Goal: Information Seeking & Learning: Check status

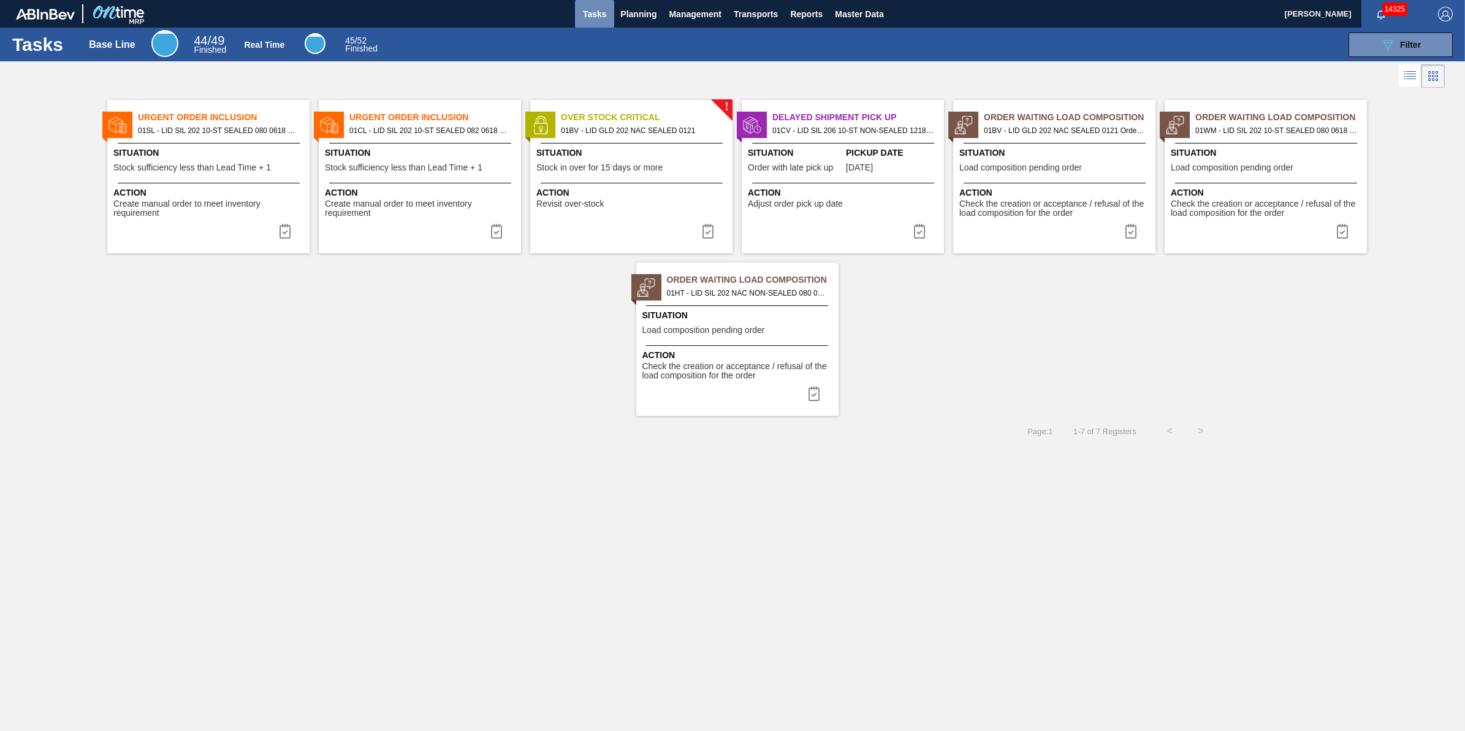
click at [598, 10] on span "Tasks" at bounding box center [594, 14] width 27 height 15
click at [633, 16] on span "Planning" at bounding box center [638, 14] width 36 height 15
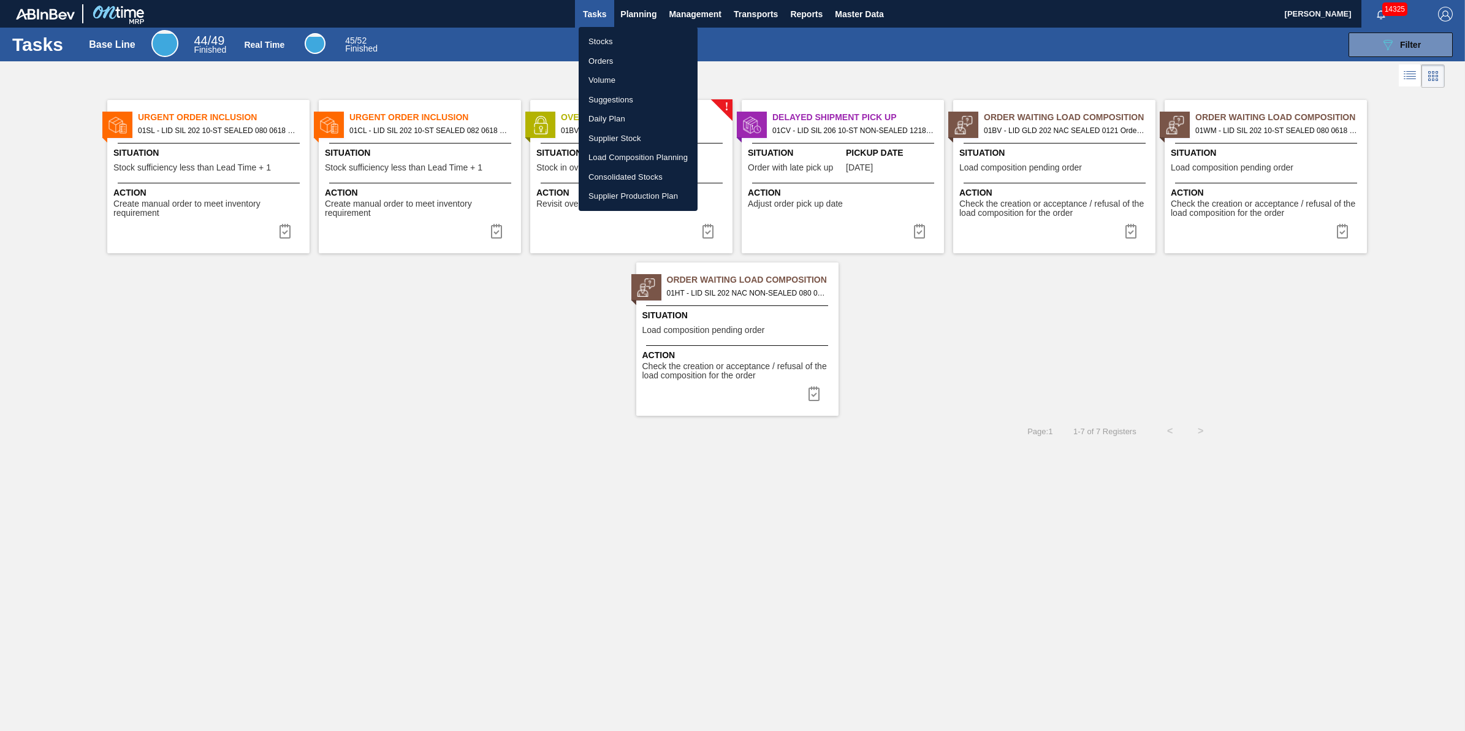
click at [630, 43] on li "Stocks" at bounding box center [638, 42] width 119 height 20
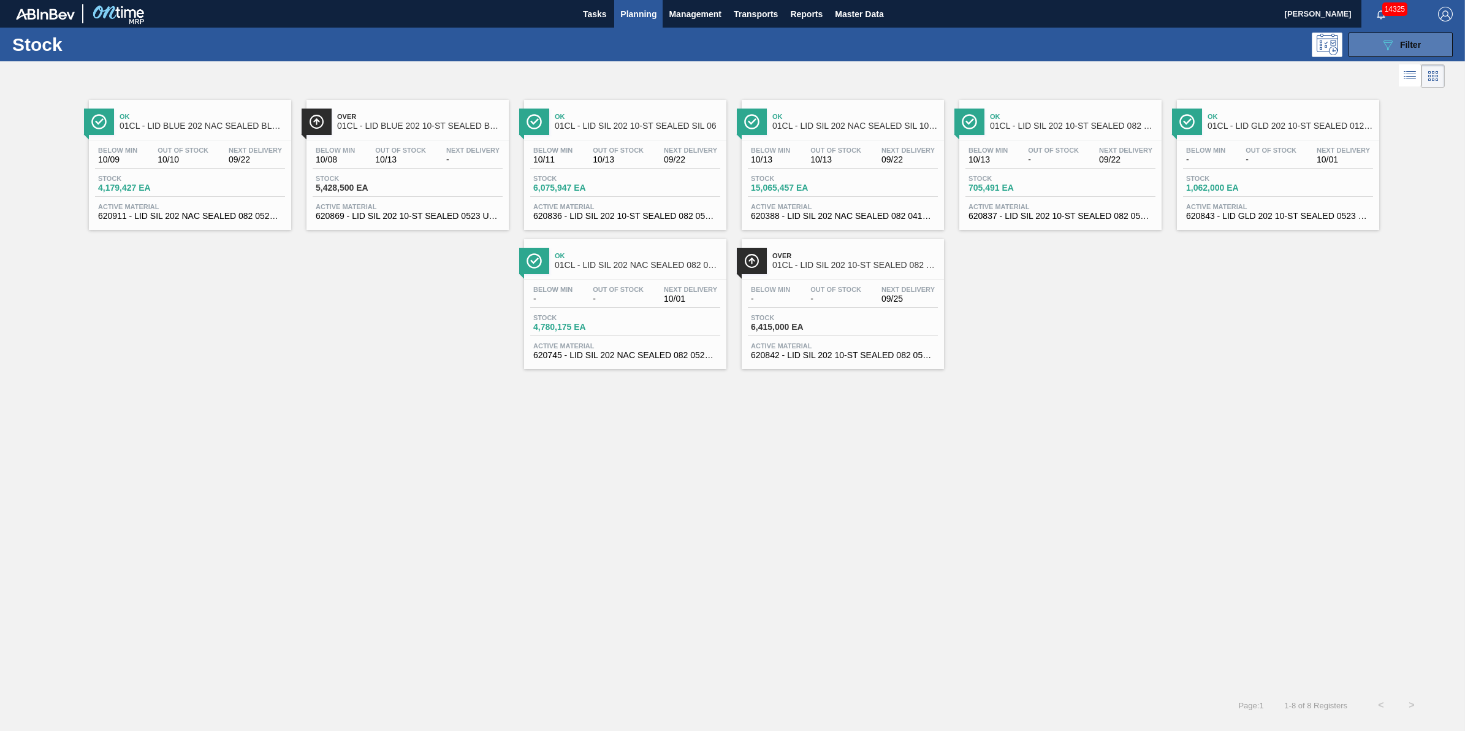
click at [1385, 47] on icon "089F7B8B-B2A5-4AFE-B5C0-19BA573D28AC" at bounding box center [1388, 44] width 15 height 15
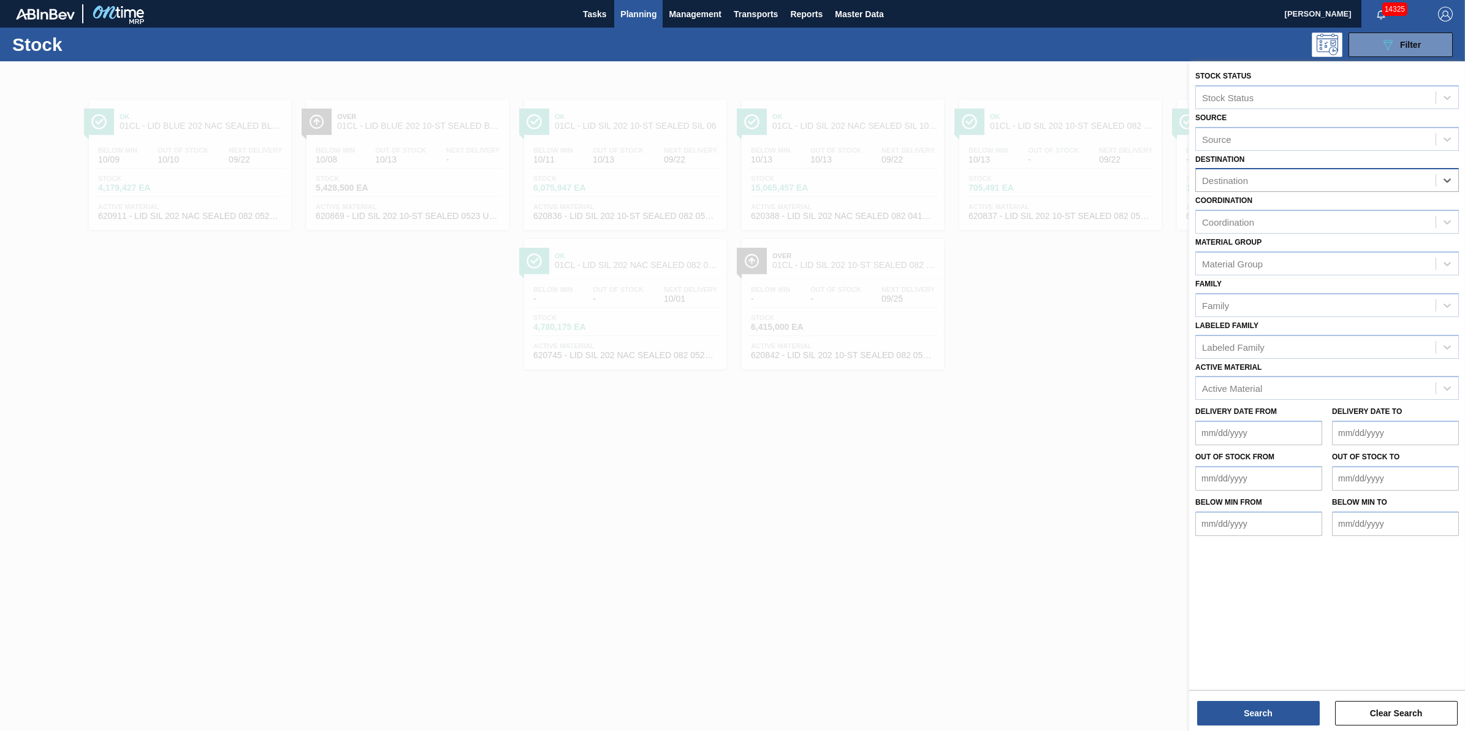
click at [1421, 188] on div "Destination" at bounding box center [1327, 180] width 264 height 24
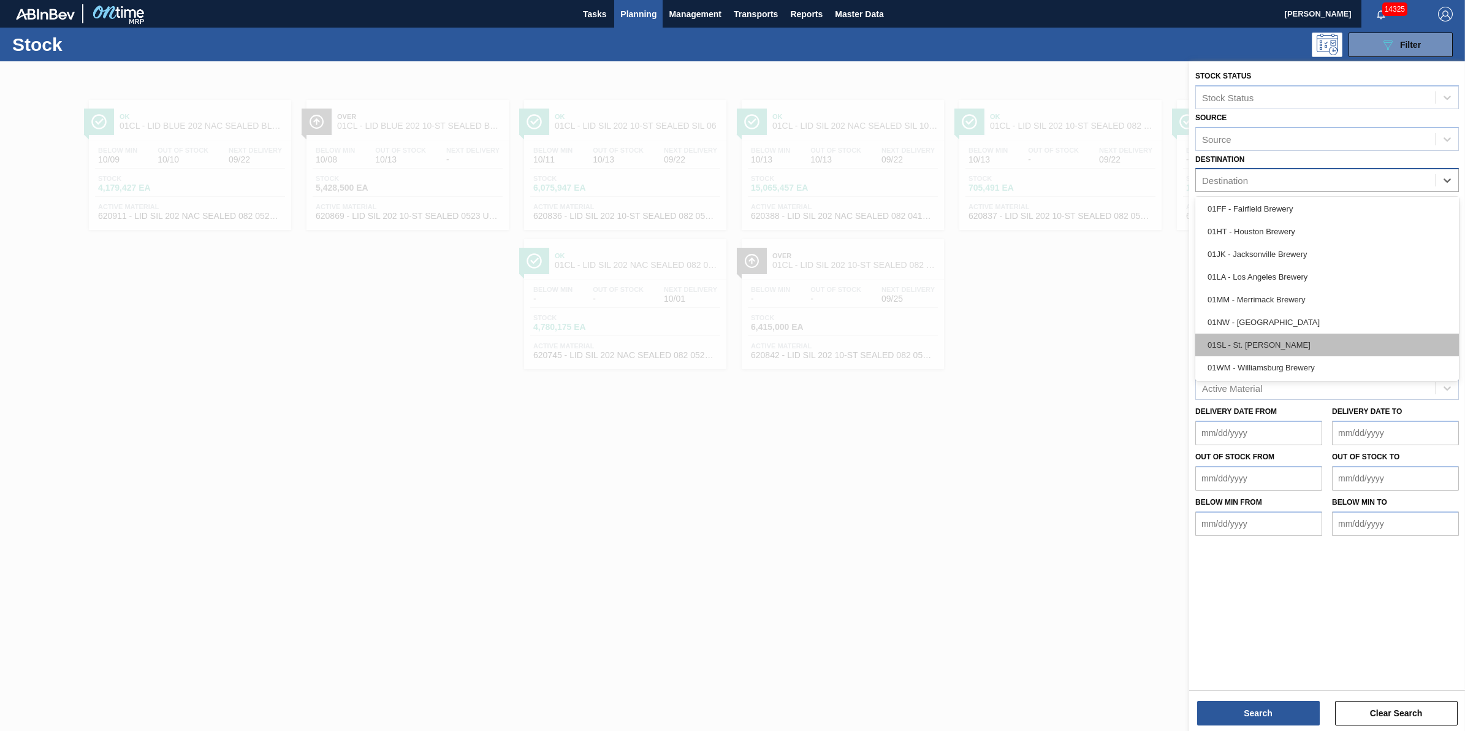
click at [1392, 344] on div "01SL - St. [PERSON_NAME]" at bounding box center [1327, 344] width 264 height 23
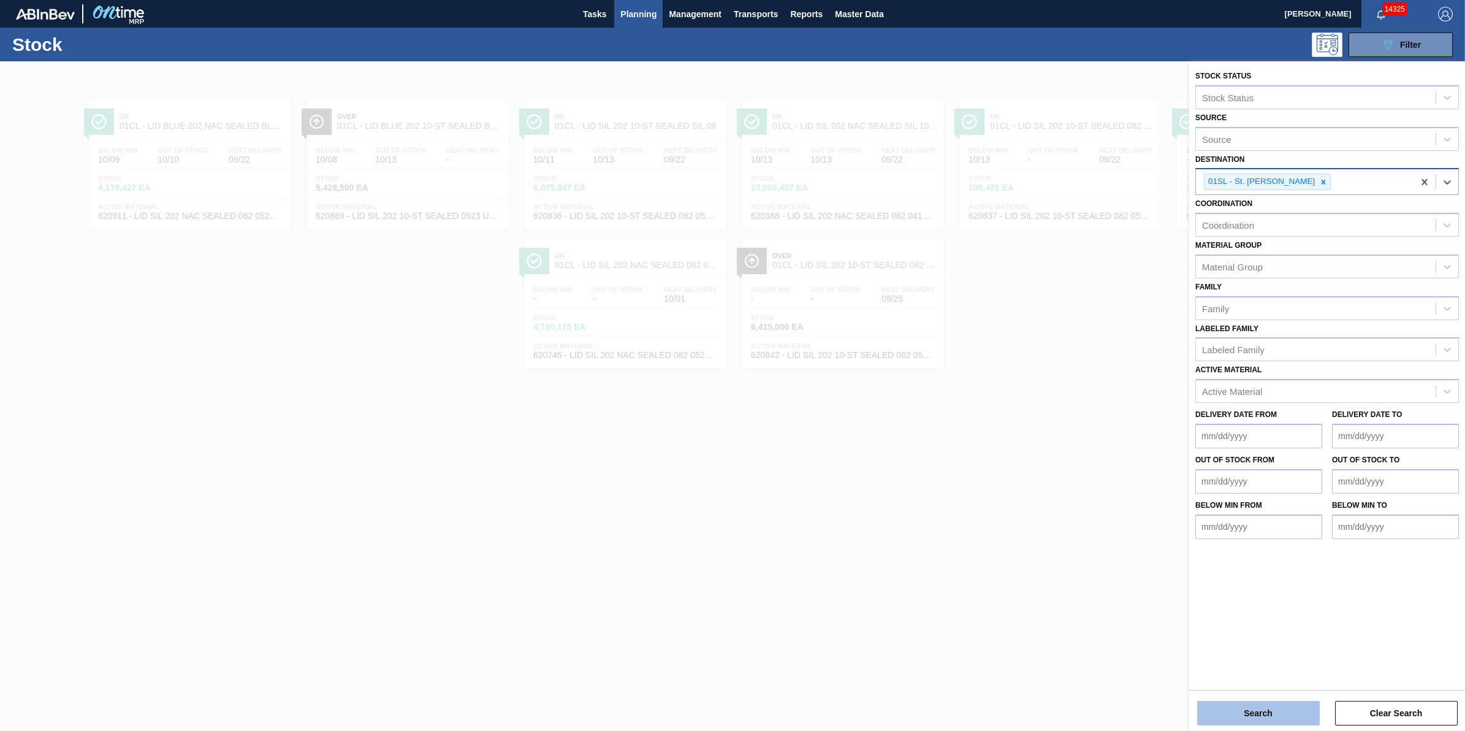
click at [1236, 725] on button "Search" at bounding box center [1258, 713] width 123 height 25
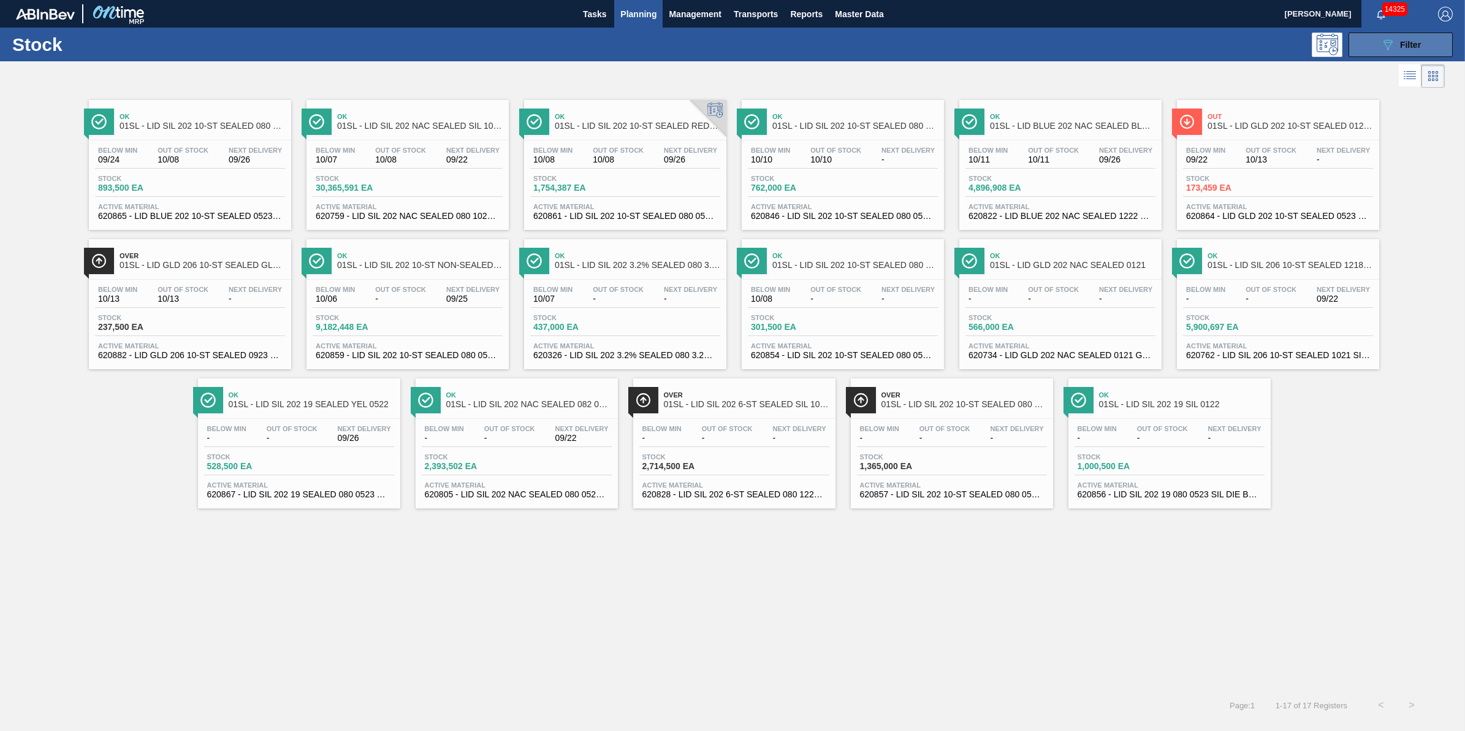
click at [1390, 39] on icon "089F7B8B-B2A5-4AFE-B5C0-19BA573D28AC" at bounding box center [1388, 44] width 15 height 15
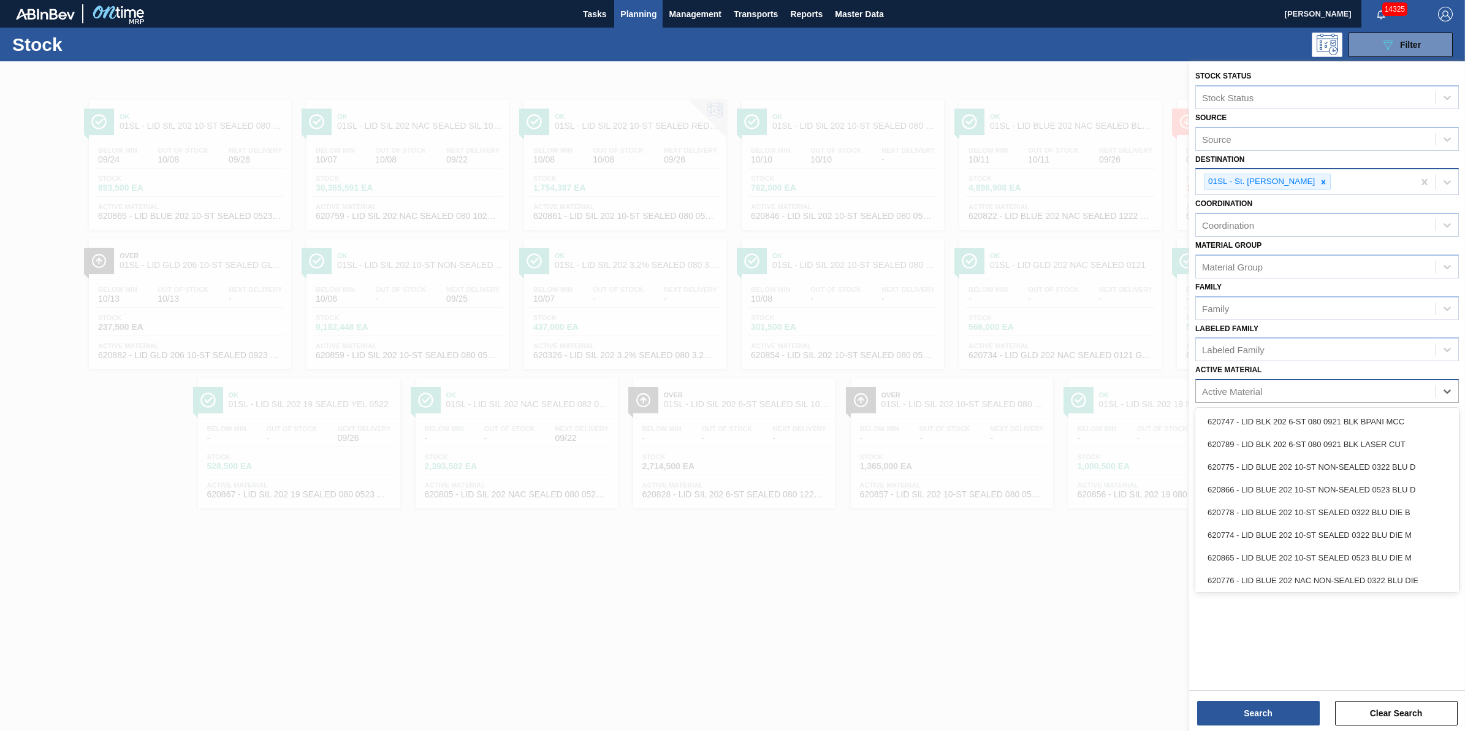
click at [1318, 383] on div "Active Material" at bounding box center [1316, 392] width 240 height 18
type Material "620759"
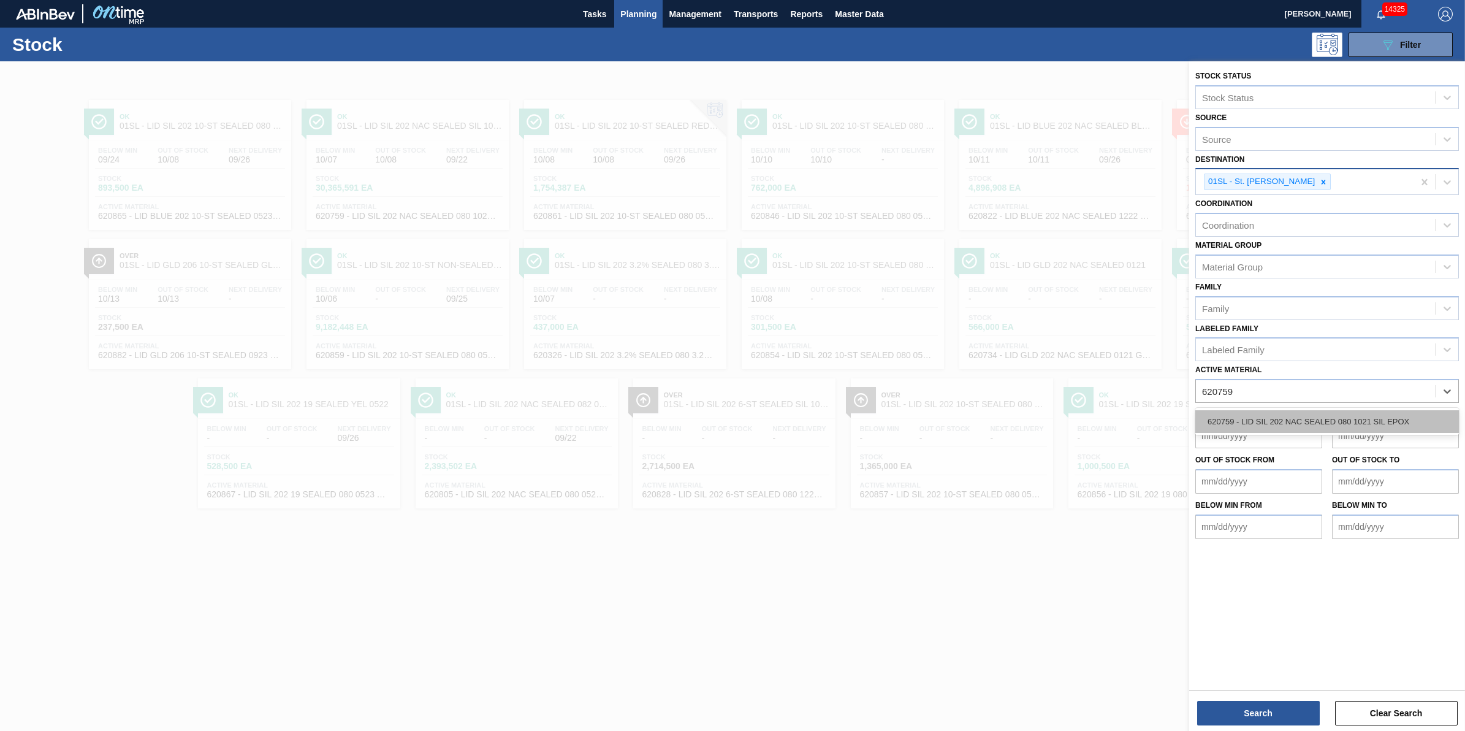
click at [1318, 417] on div "620759 - LID SIL 202 NAC SEALED 080 1021 SIL EPOX" at bounding box center [1327, 421] width 264 height 23
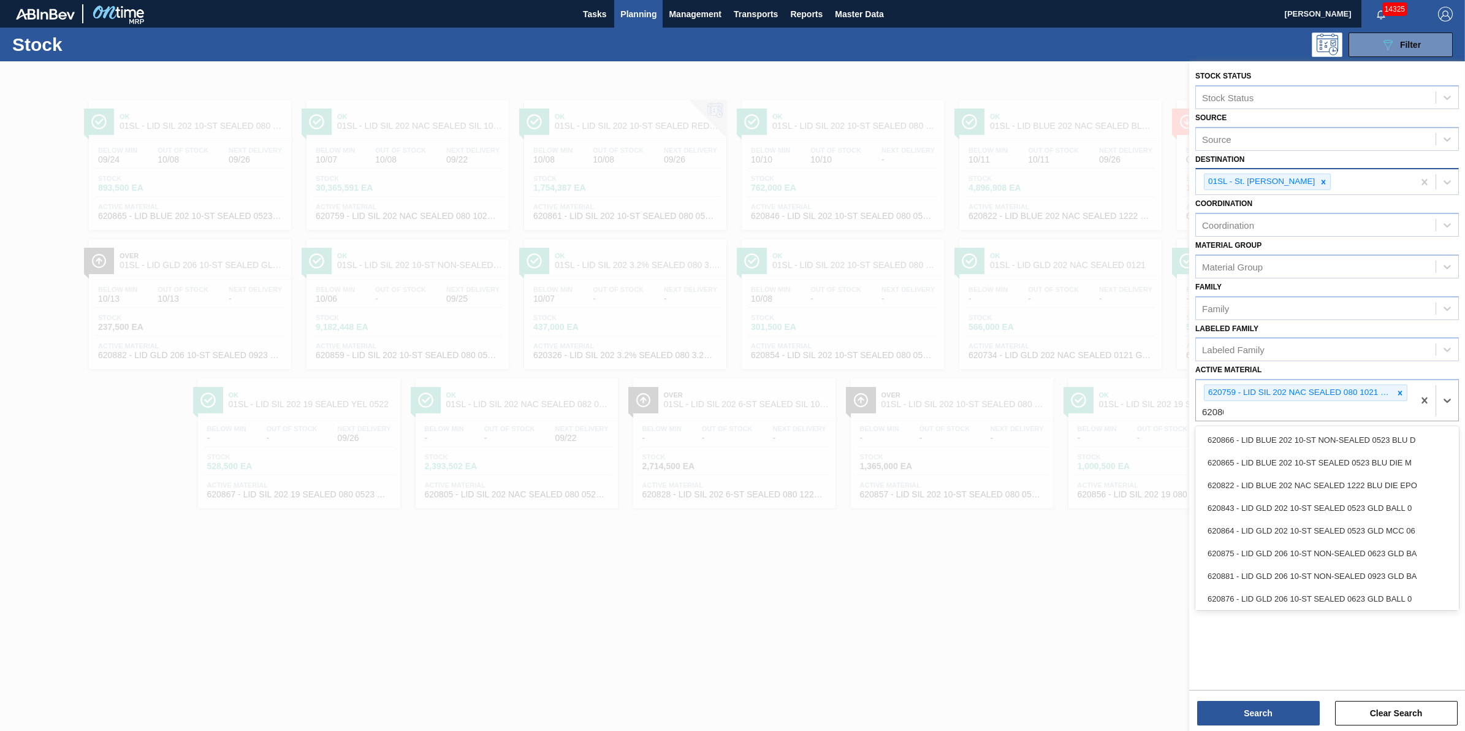
type Material "620805"
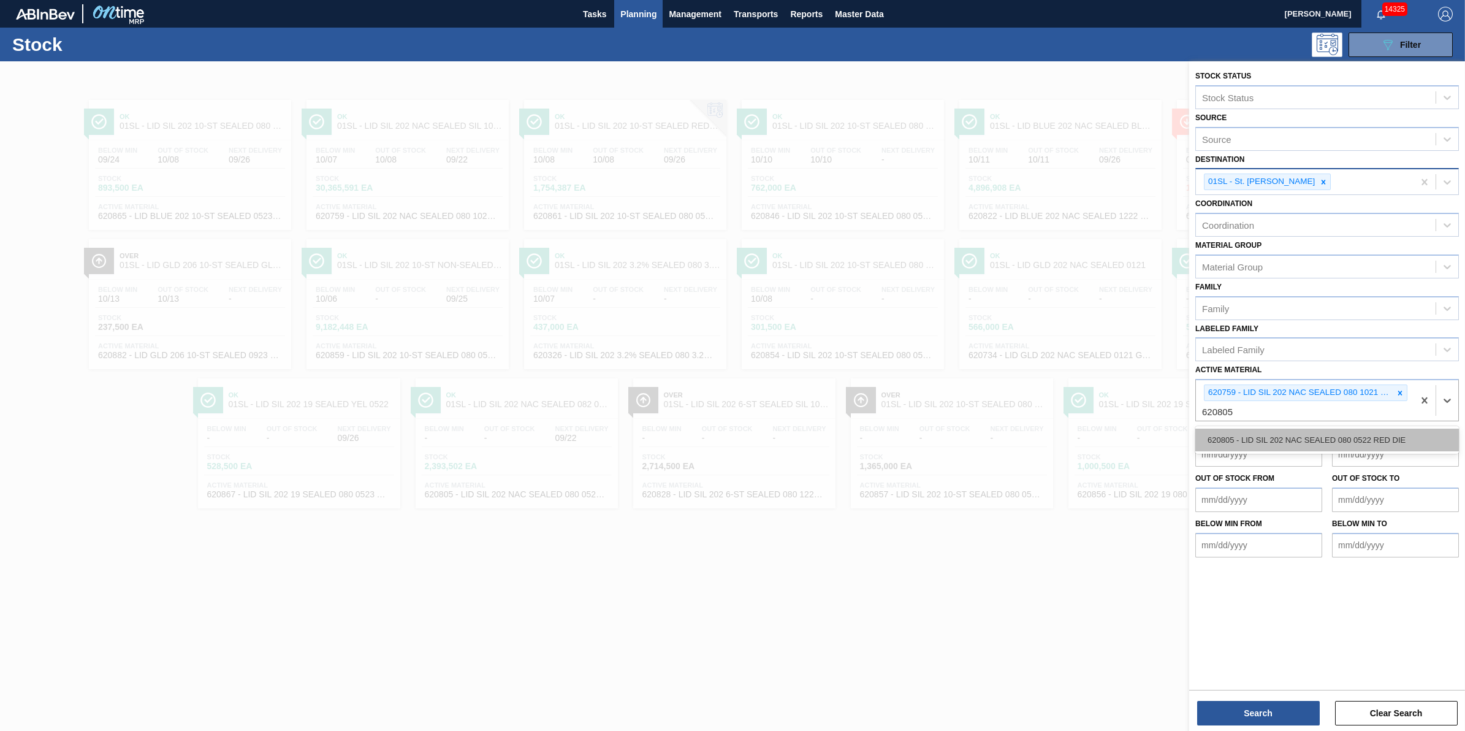
click at [1276, 437] on div "620805 - LID SIL 202 NAC SEALED 080 0522 RED DIE" at bounding box center [1327, 440] width 264 height 23
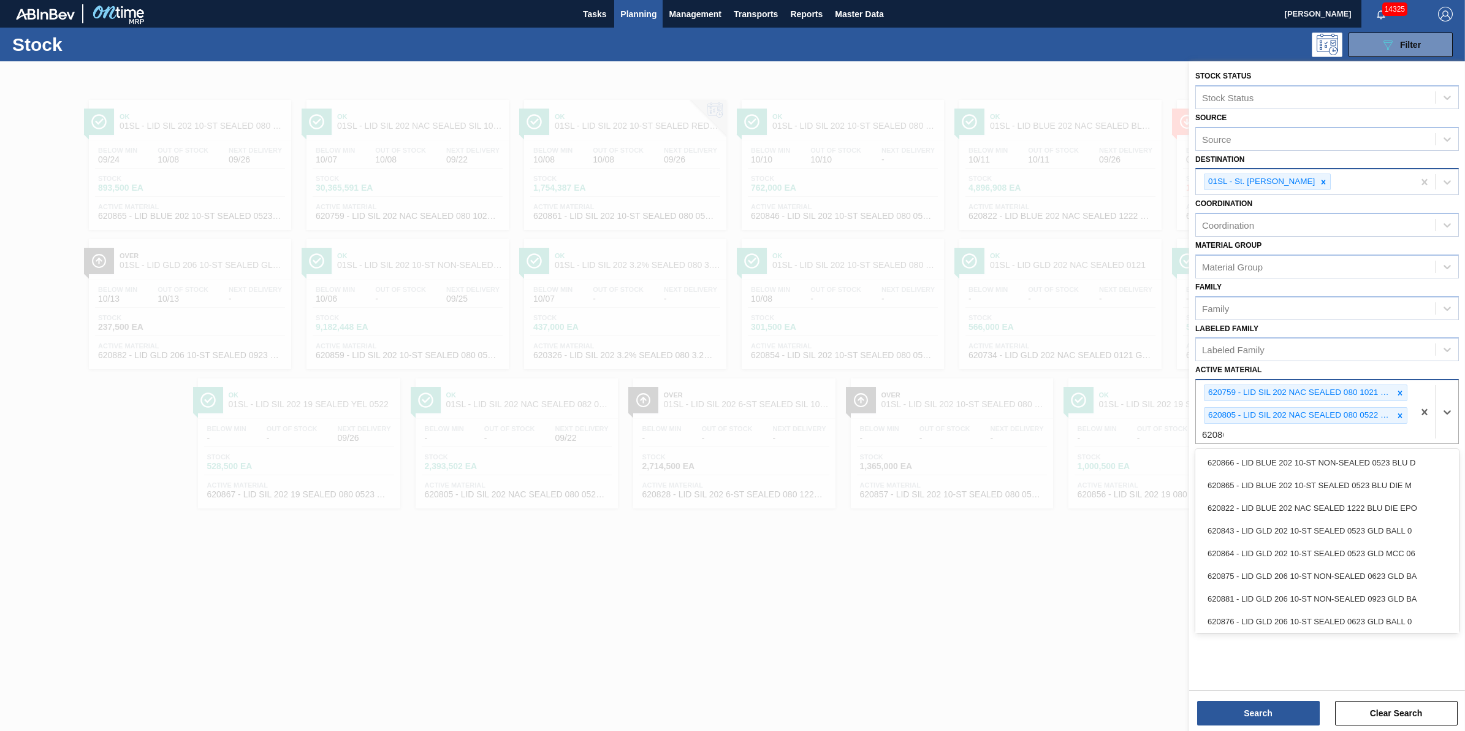
type Material "620861"
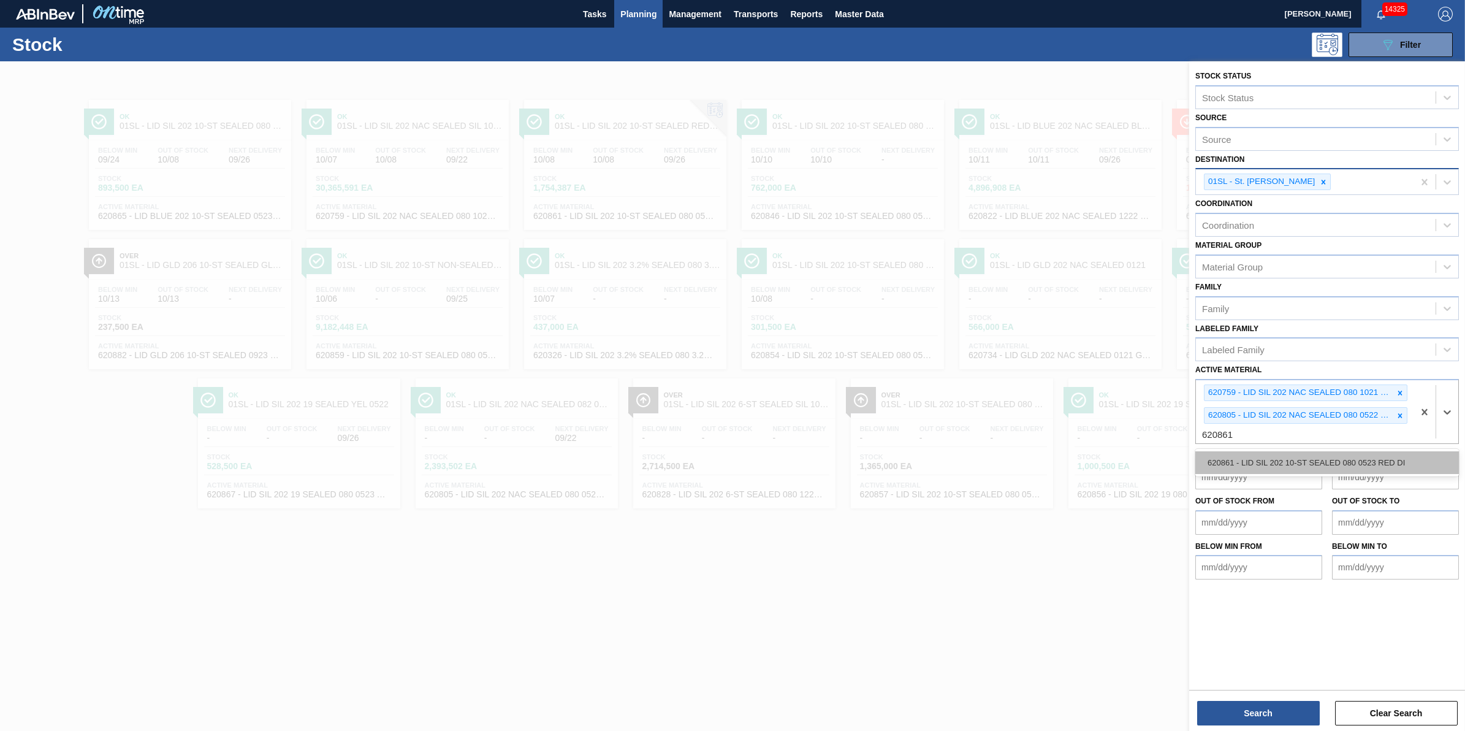
click at [1246, 460] on div "620861 - LID SIL 202 10-ST SEALED 080 0523 RED DI" at bounding box center [1327, 462] width 264 height 23
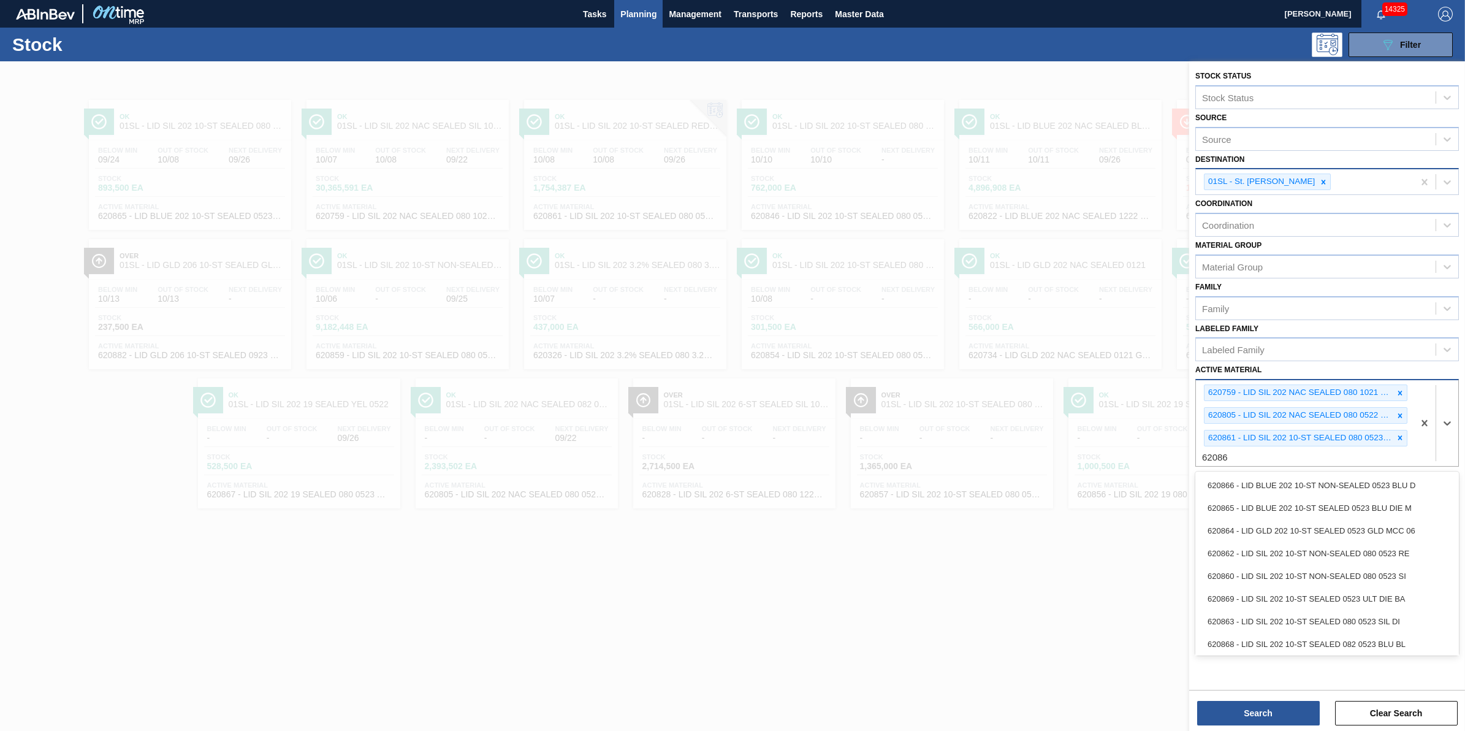
type Material "620865"
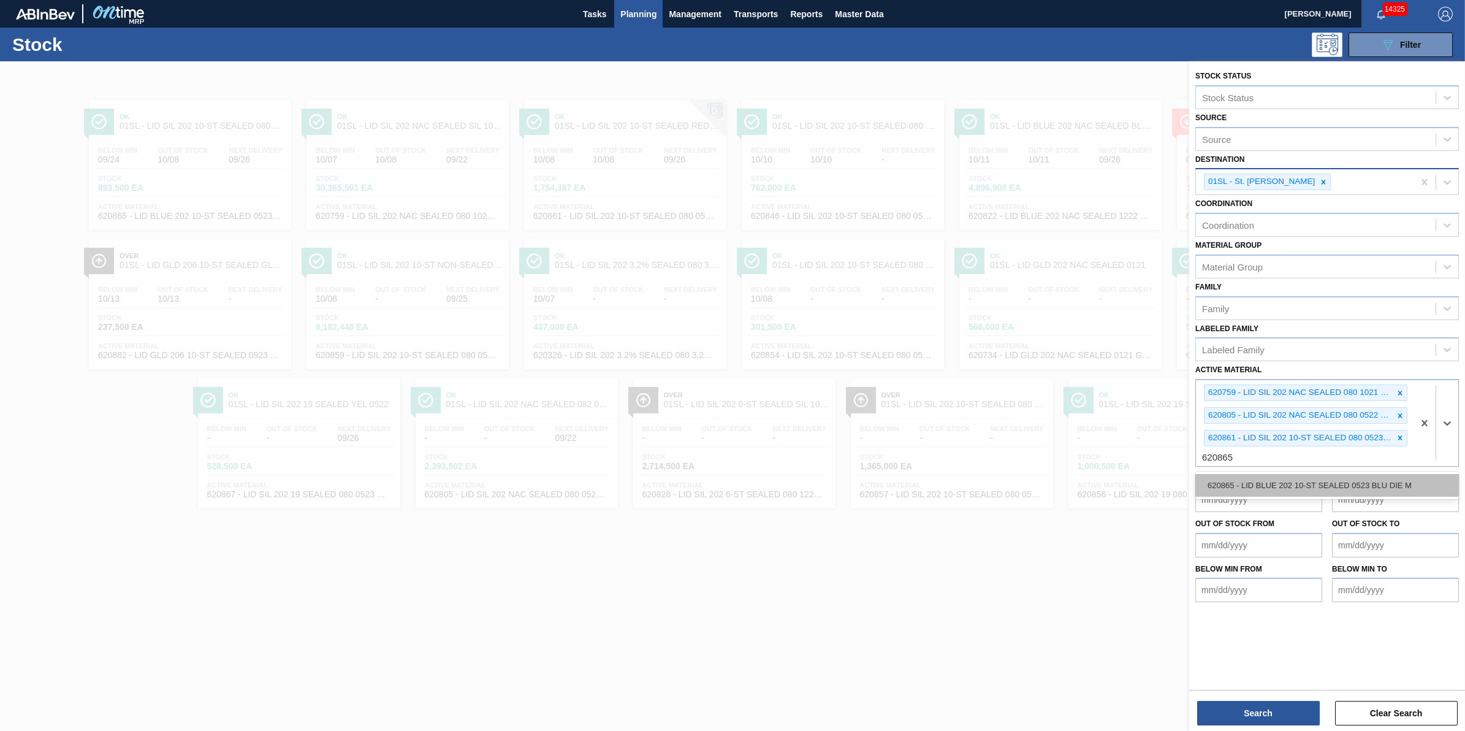
click at [1251, 482] on div "620865 - LID BLUE 202 10-ST SEALED 0523 BLU DIE M" at bounding box center [1327, 485] width 264 height 23
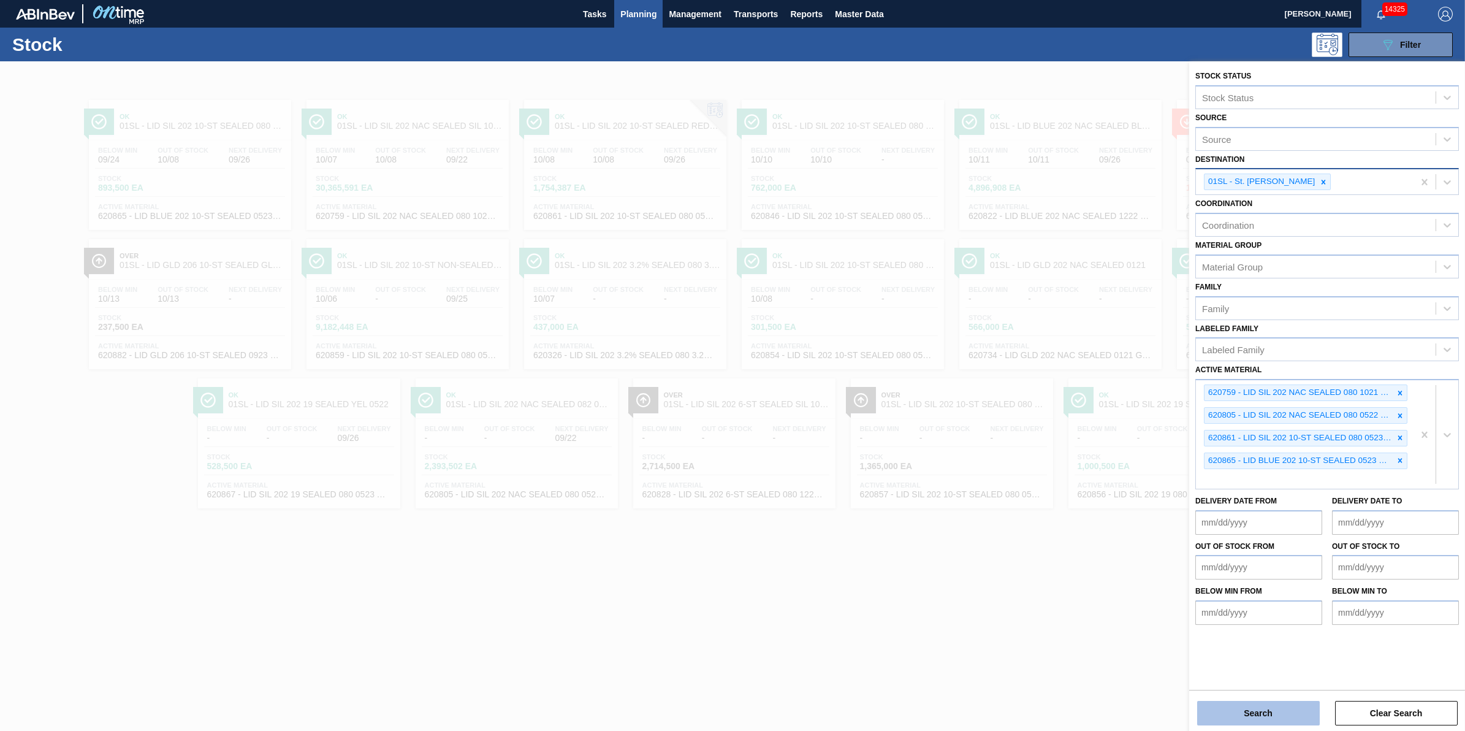
click at [1240, 709] on button "Search" at bounding box center [1258, 713] width 123 height 25
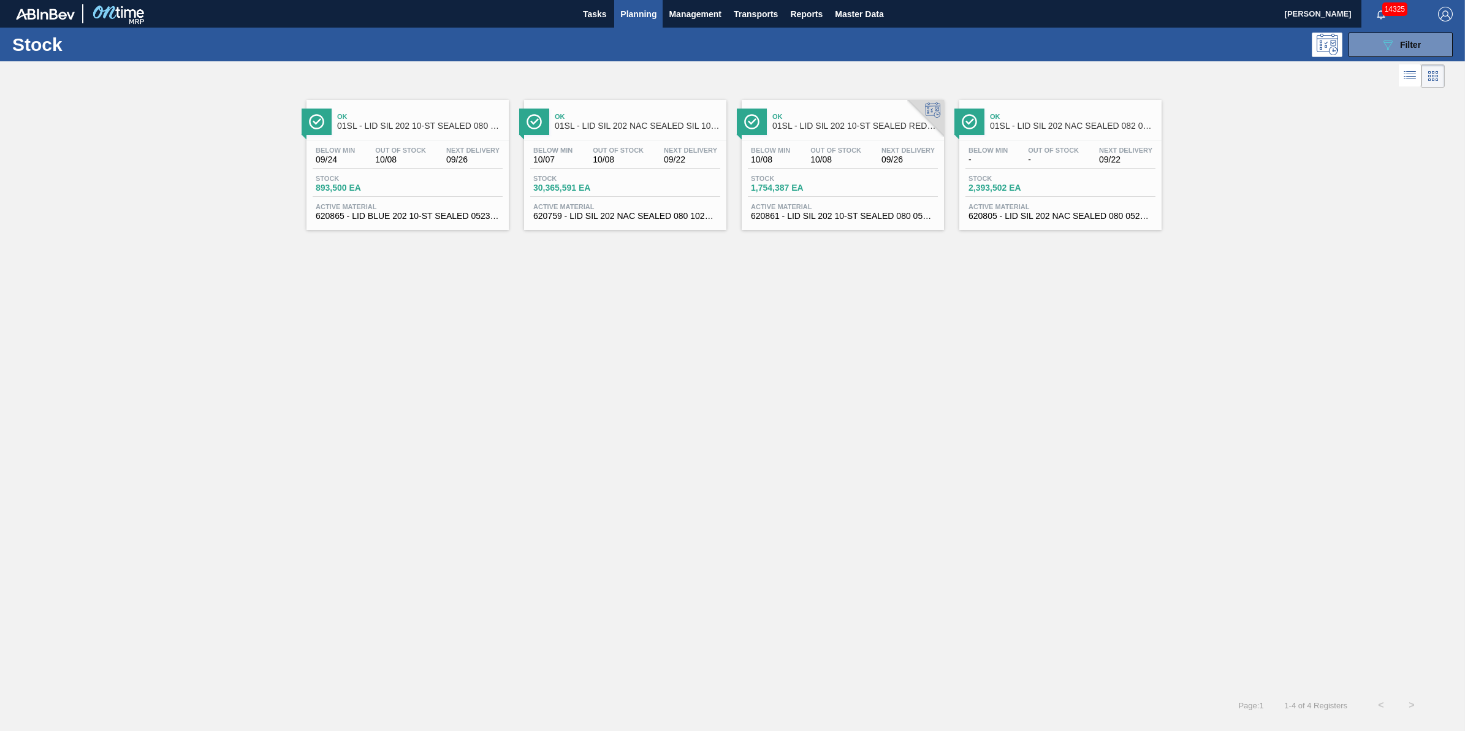
click at [412, 167] on div "Below Min 09/24 Out Of Stock 10/08 Next Delivery 09/26" at bounding box center [408, 158] width 190 height 22
click at [584, 192] on span "30,365,591 EA" at bounding box center [576, 187] width 86 height 9
click at [880, 151] on div "Next Delivery 09/26" at bounding box center [907, 156] width 59 height 18
click at [1076, 173] on div "Below Min - Out Of Stock - Next Delivery 09/22 Stock 2,393,502 EA Active Materi…" at bounding box center [1060, 181] width 202 height 83
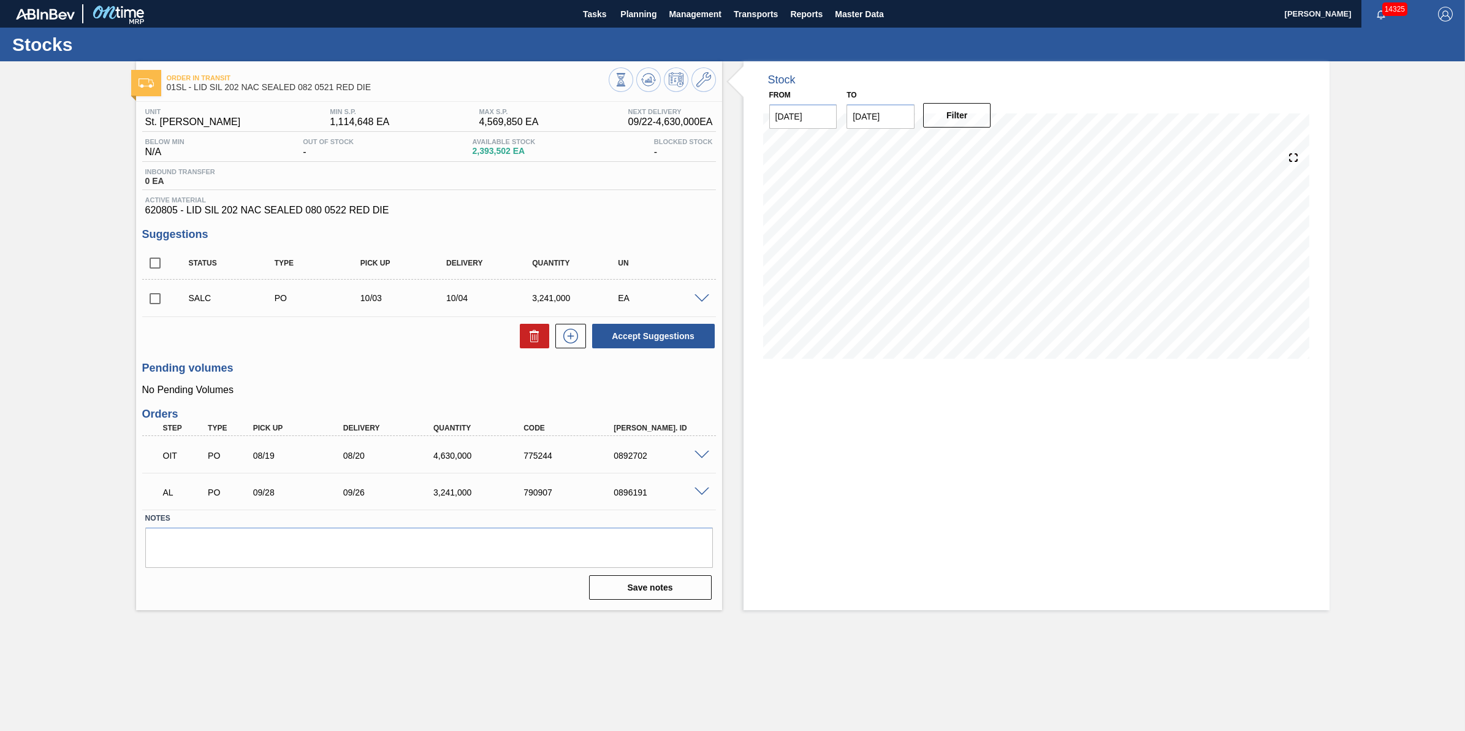
click at [698, 302] on span at bounding box center [702, 298] width 15 height 9
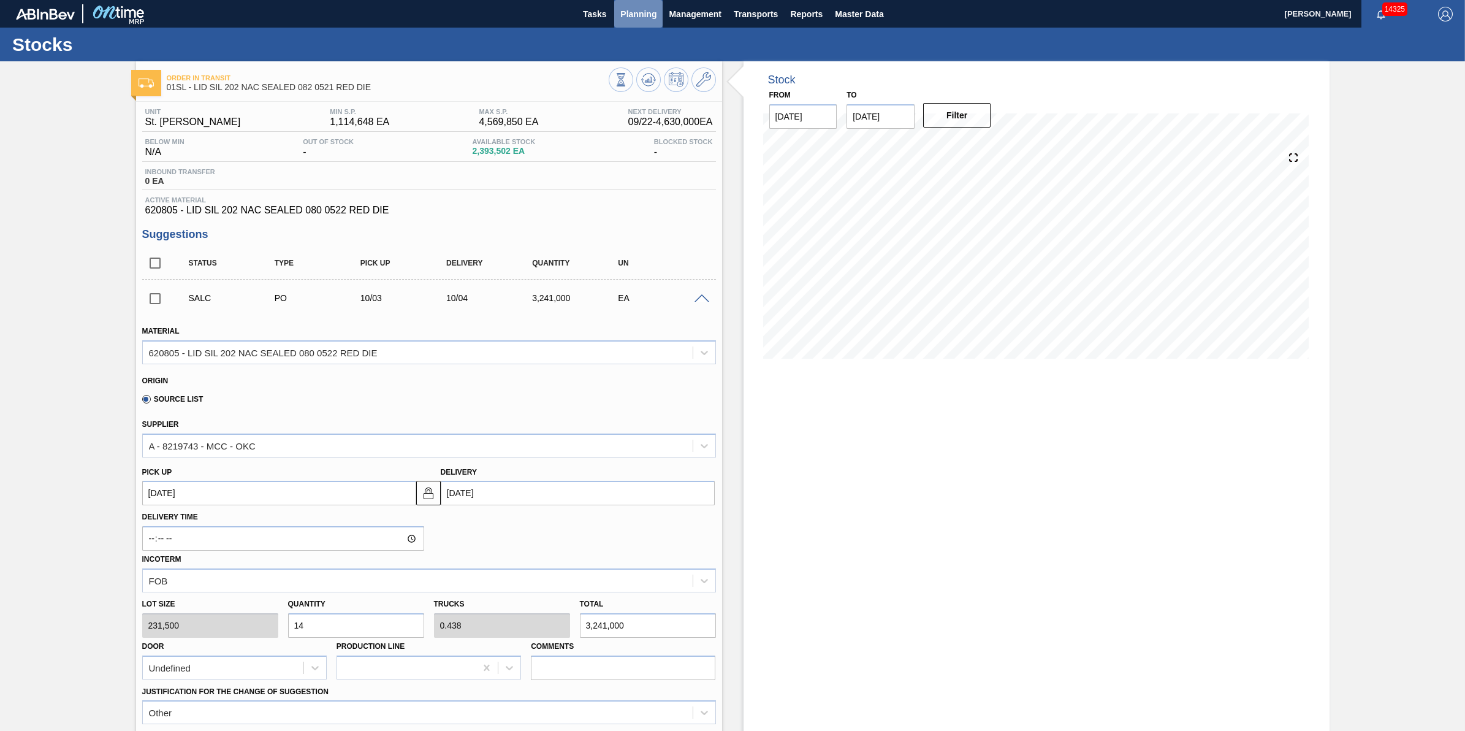
click at [644, 13] on span "Planning" at bounding box center [638, 14] width 36 height 15
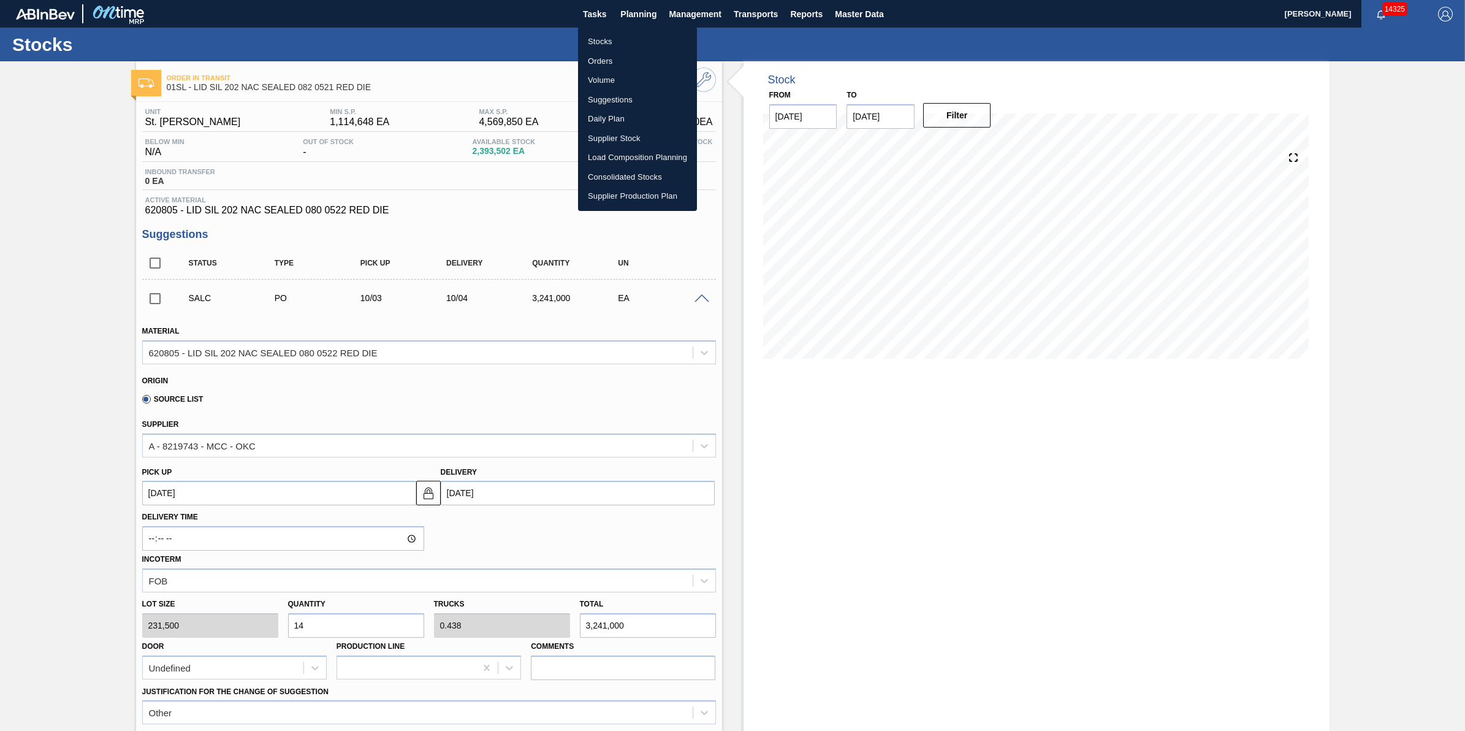
click at [628, 38] on li "Stocks" at bounding box center [637, 42] width 119 height 20
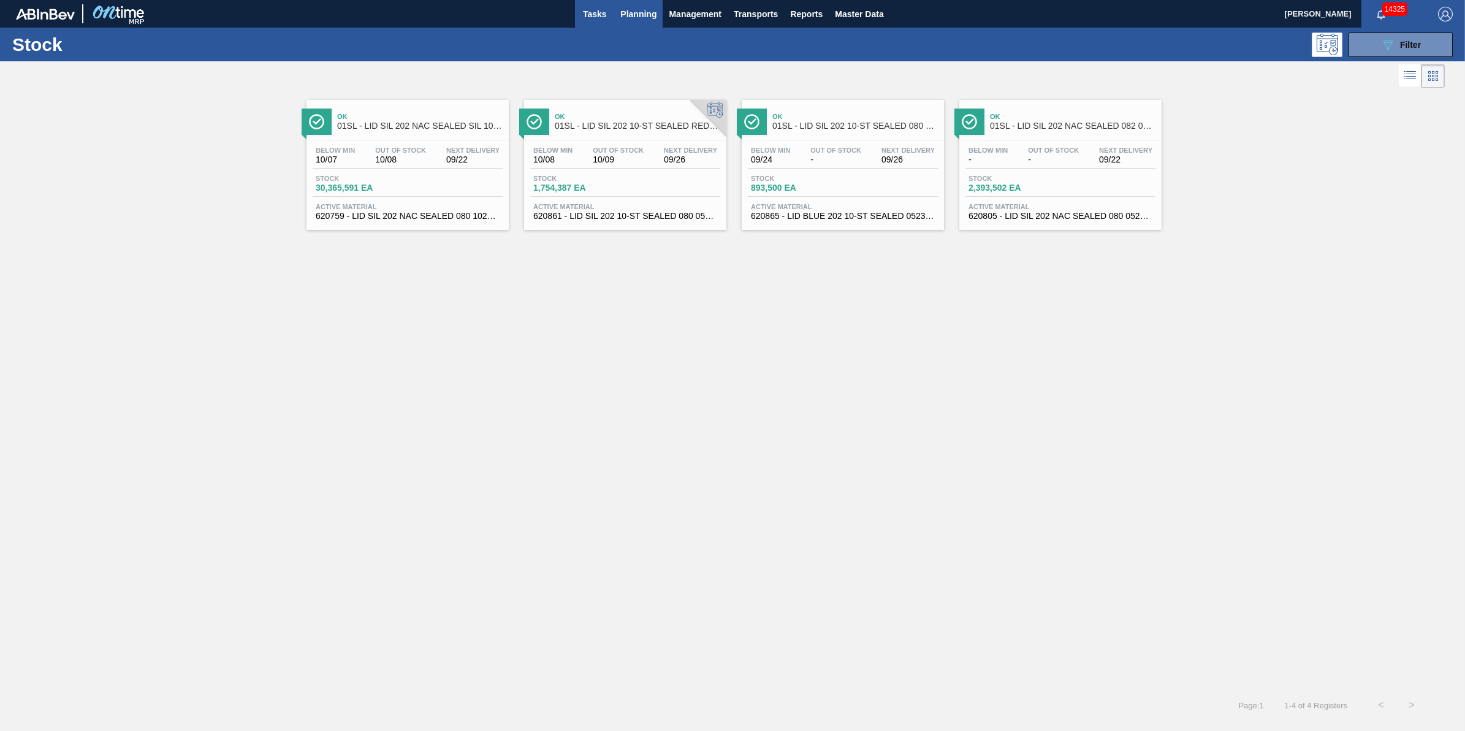
click at [600, 22] on button "Tasks" at bounding box center [594, 14] width 39 height 28
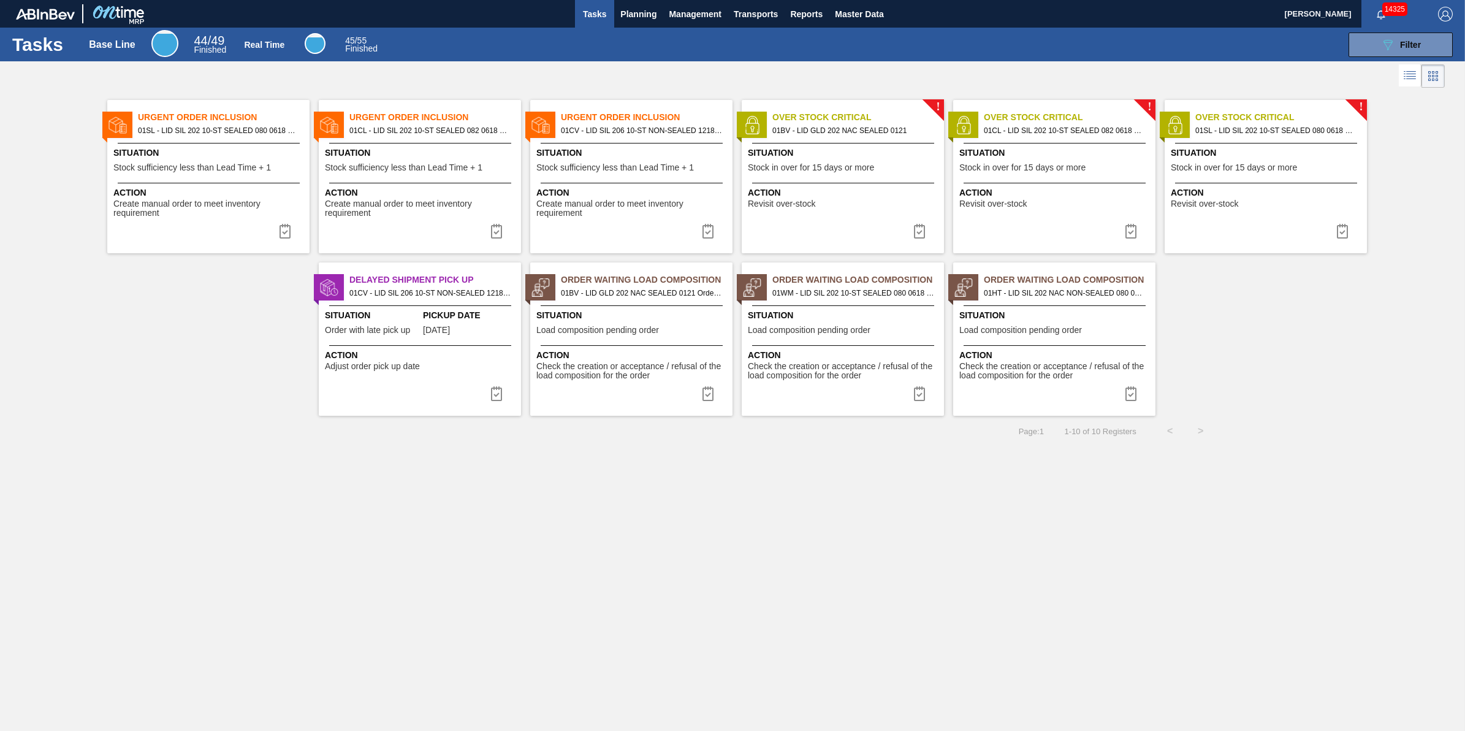
click at [177, 123] on span "Urgent Order Inclusion" at bounding box center [224, 117] width 172 height 13
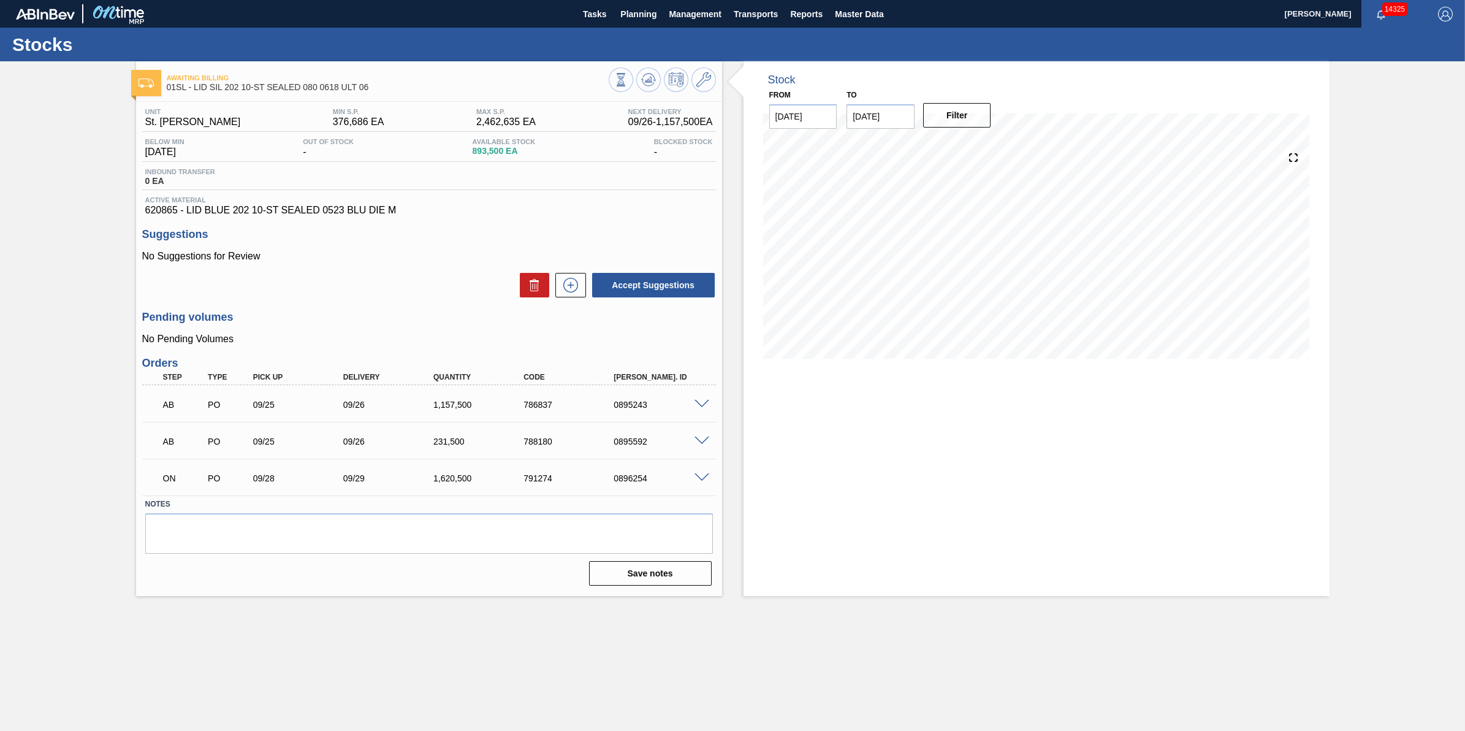
click at [633, 86] on div at bounding box center [662, 81] width 107 height 28
click at [646, 83] on icon at bounding box center [648, 79] width 15 height 15
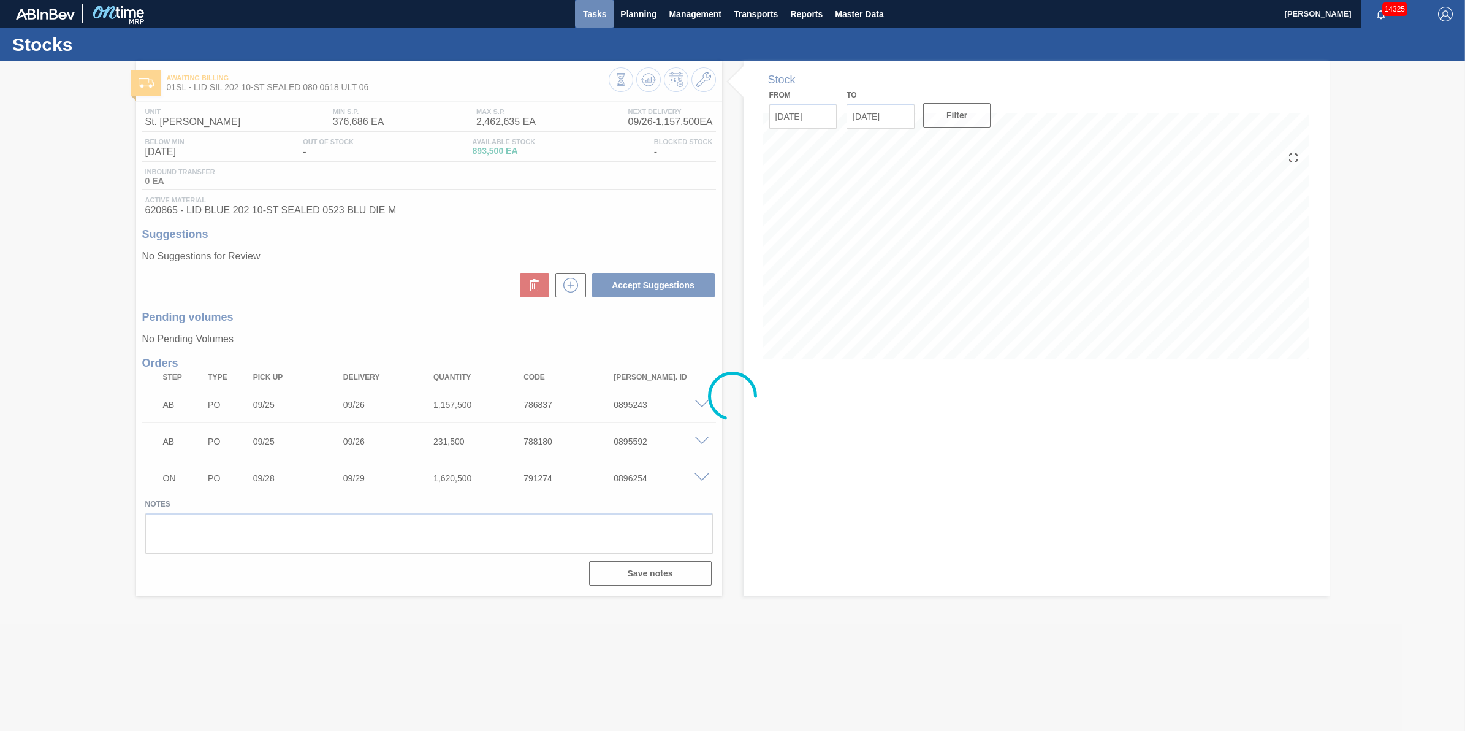
click at [590, 13] on span "Tasks" at bounding box center [594, 14] width 27 height 15
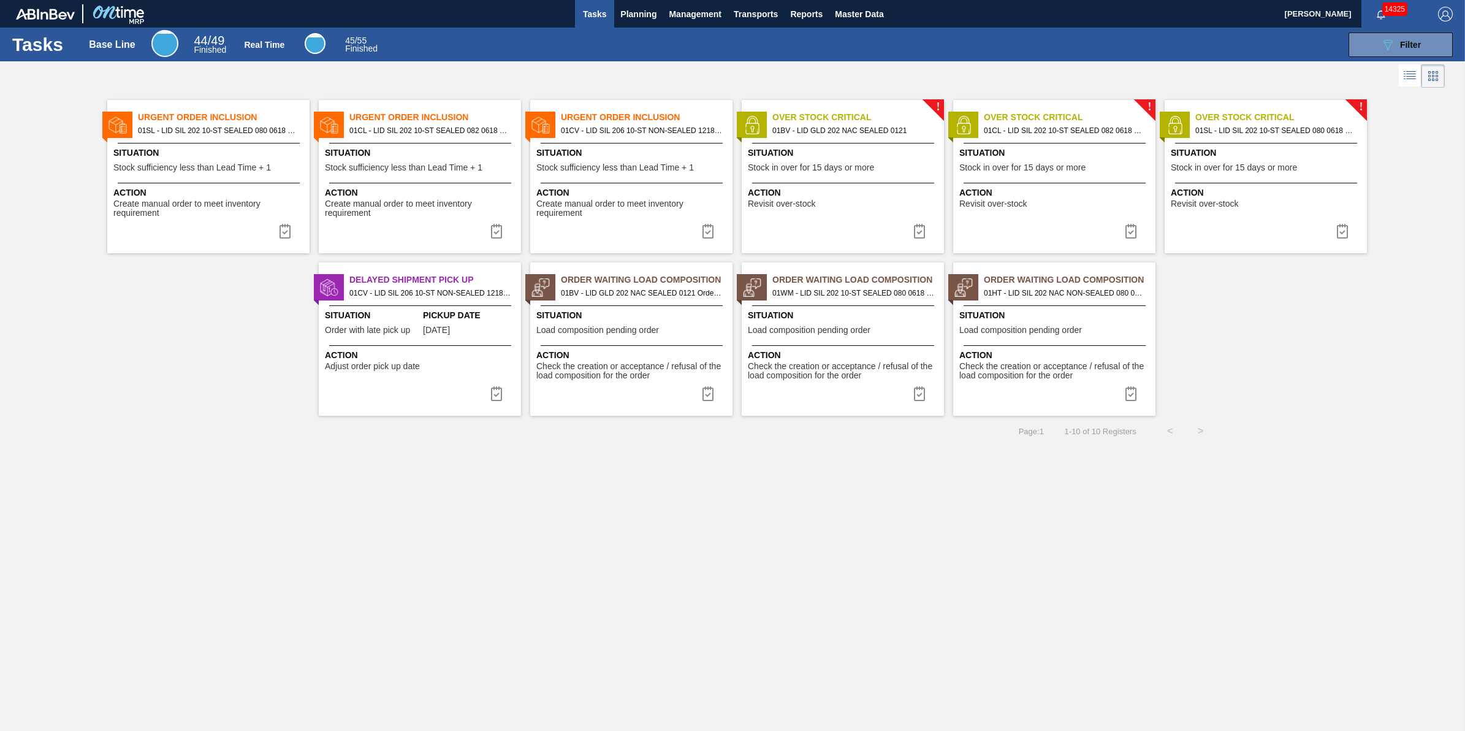
click at [276, 227] on button at bounding box center [284, 231] width 29 height 25
click at [282, 230] on img at bounding box center [285, 231] width 15 height 15
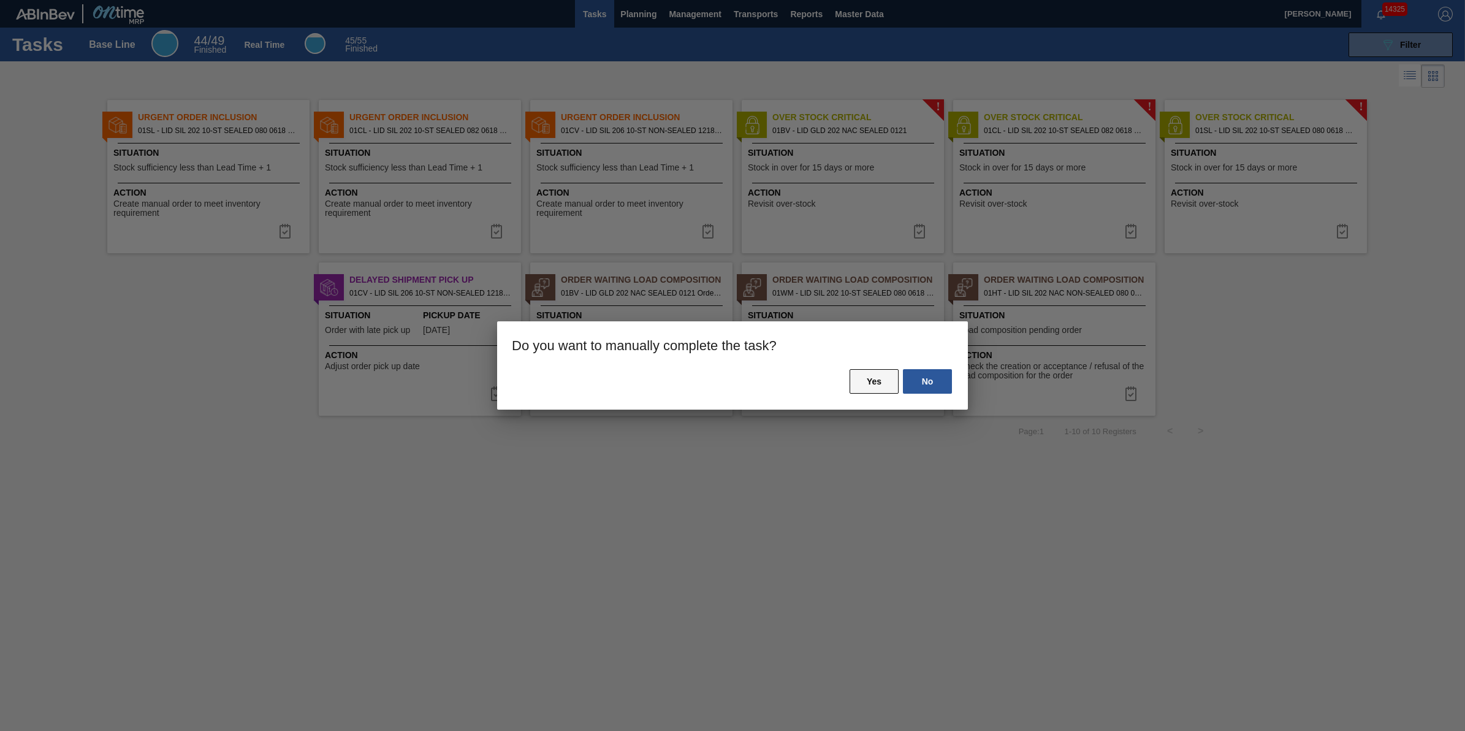
click at [883, 375] on button "Yes" at bounding box center [874, 381] width 49 height 25
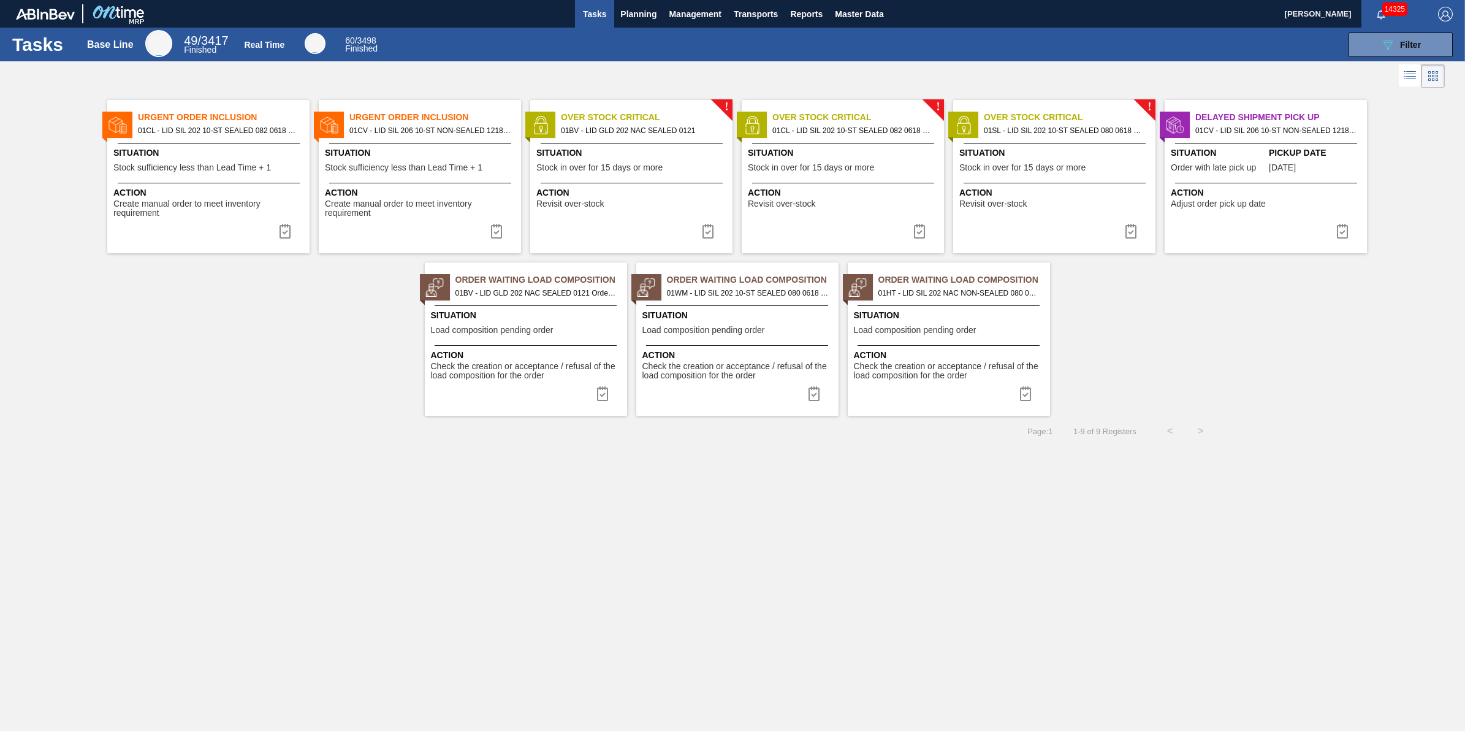
click at [189, 169] on span "Stock sufficiency less than Lead Time + 1" at bounding box center [192, 167] width 158 height 9
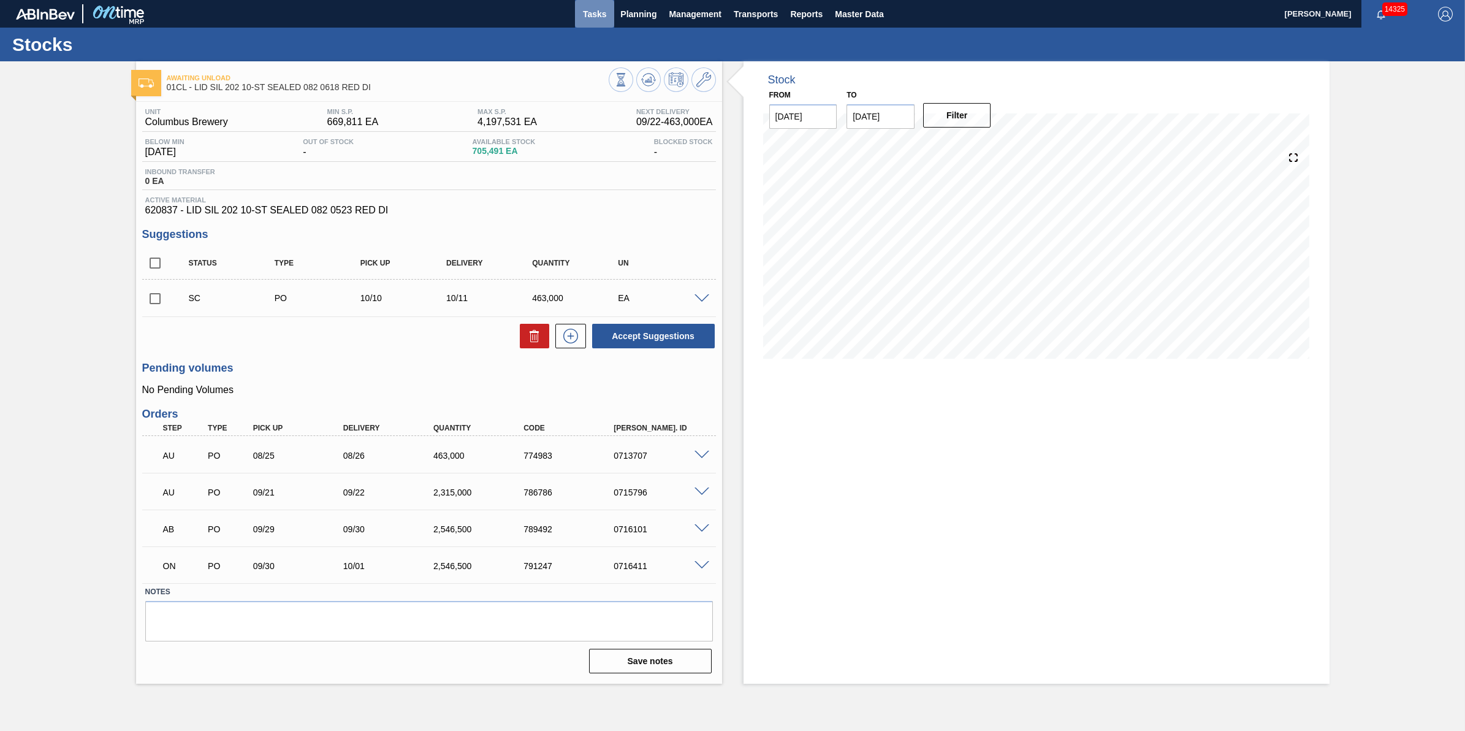
click at [599, 14] on span "Tasks" at bounding box center [594, 14] width 27 height 15
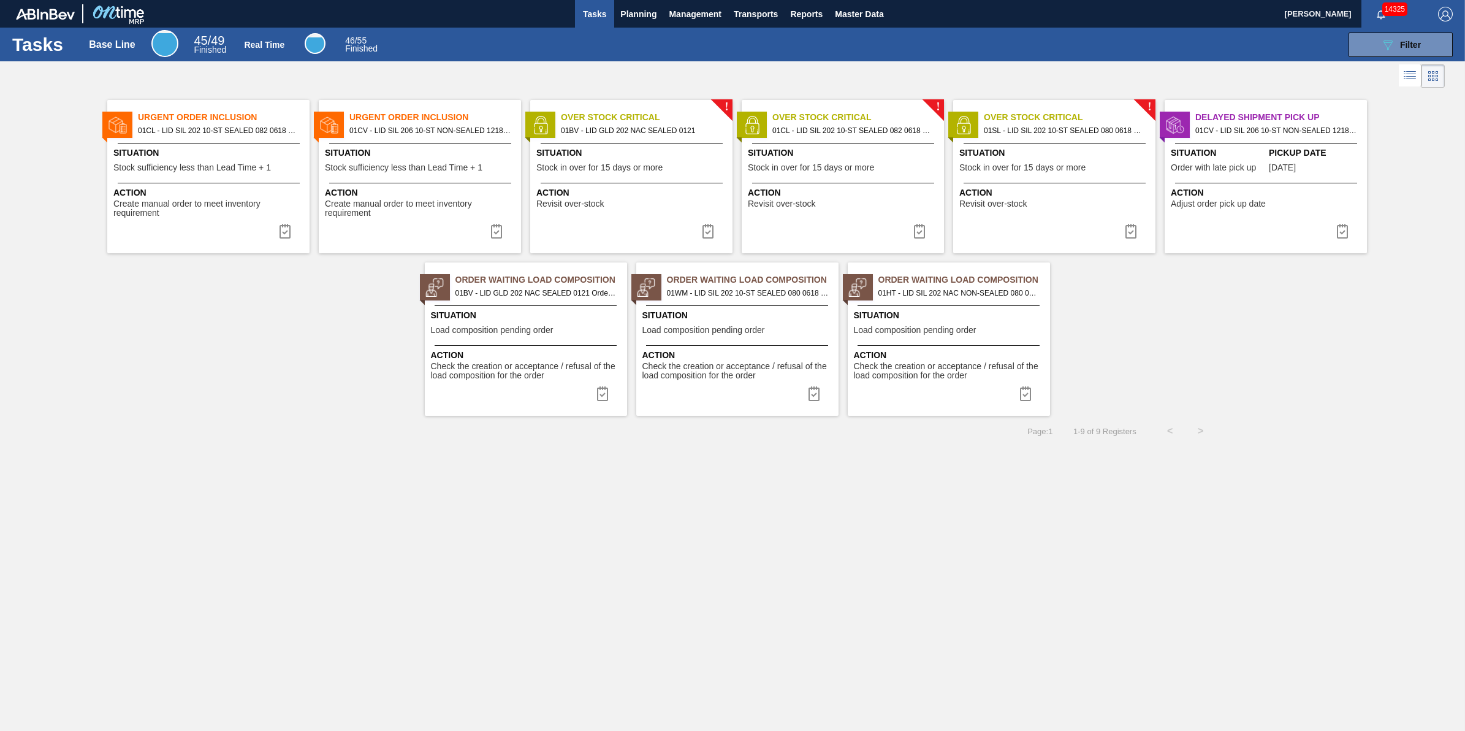
click at [290, 234] on img at bounding box center [285, 231] width 15 height 15
click at [288, 237] on img at bounding box center [285, 231] width 15 height 15
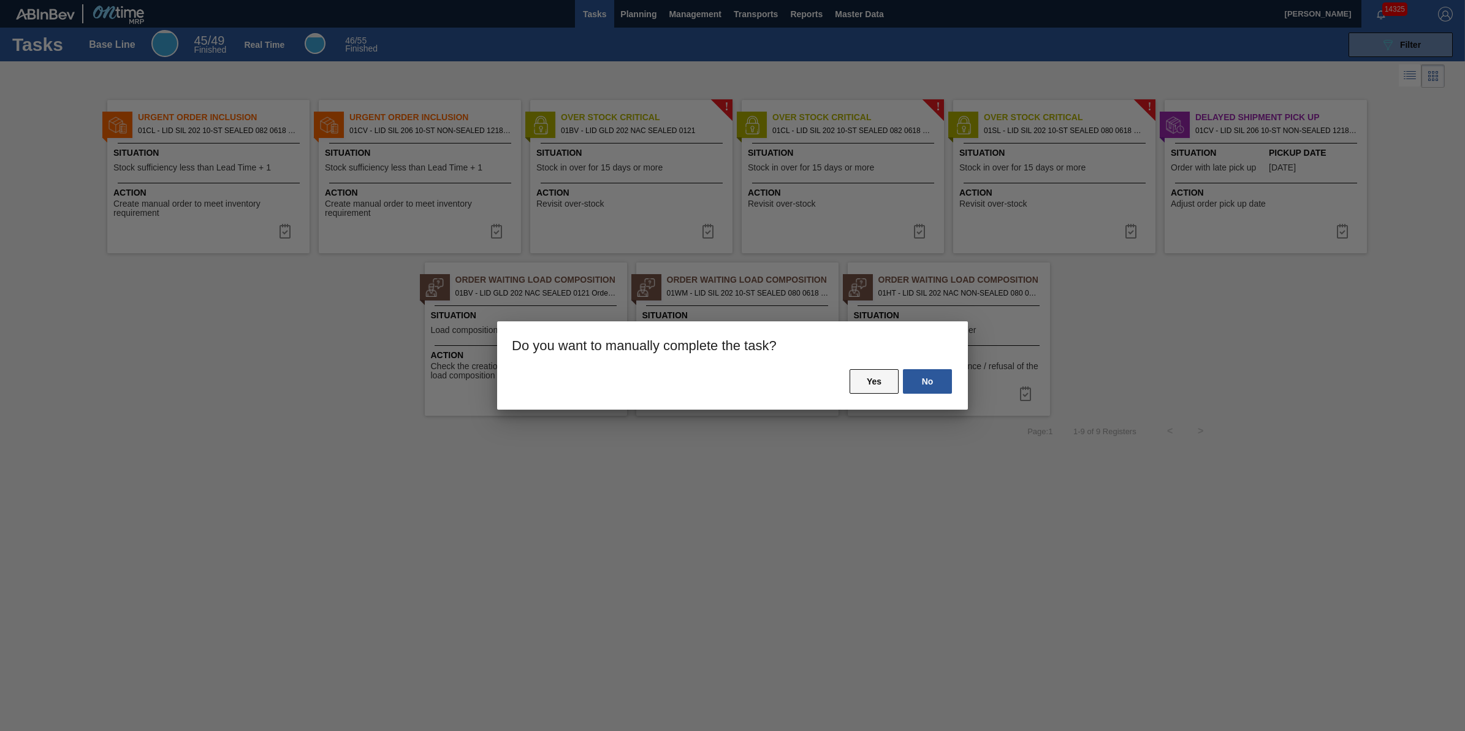
click at [859, 392] on button "Yes" at bounding box center [874, 381] width 49 height 25
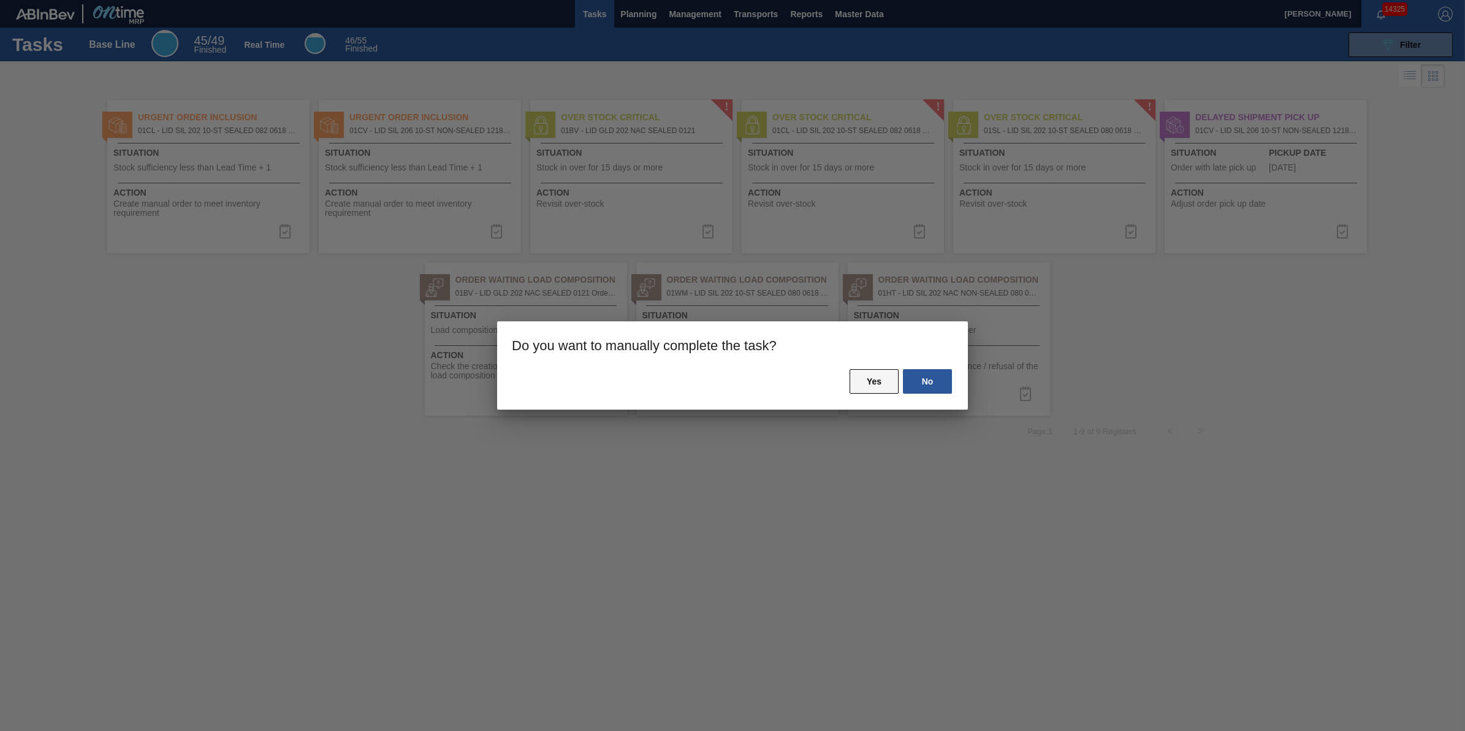
click at [863, 387] on button "Yes" at bounding box center [874, 381] width 49 height 25
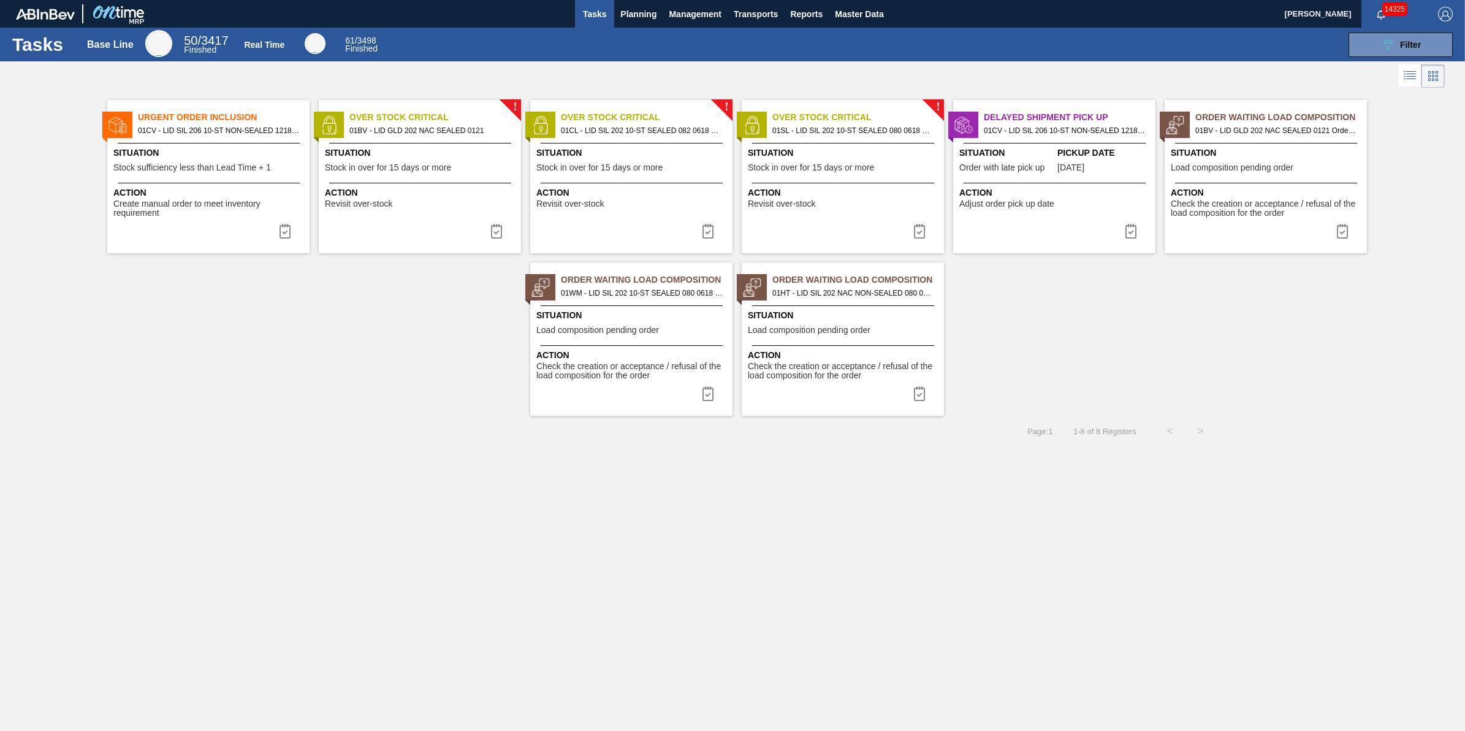
click at [225, 161] on div "Situation Stock sufficiency less than Lead Time + 1" at bounding box center [209, 162] width 193 height 30
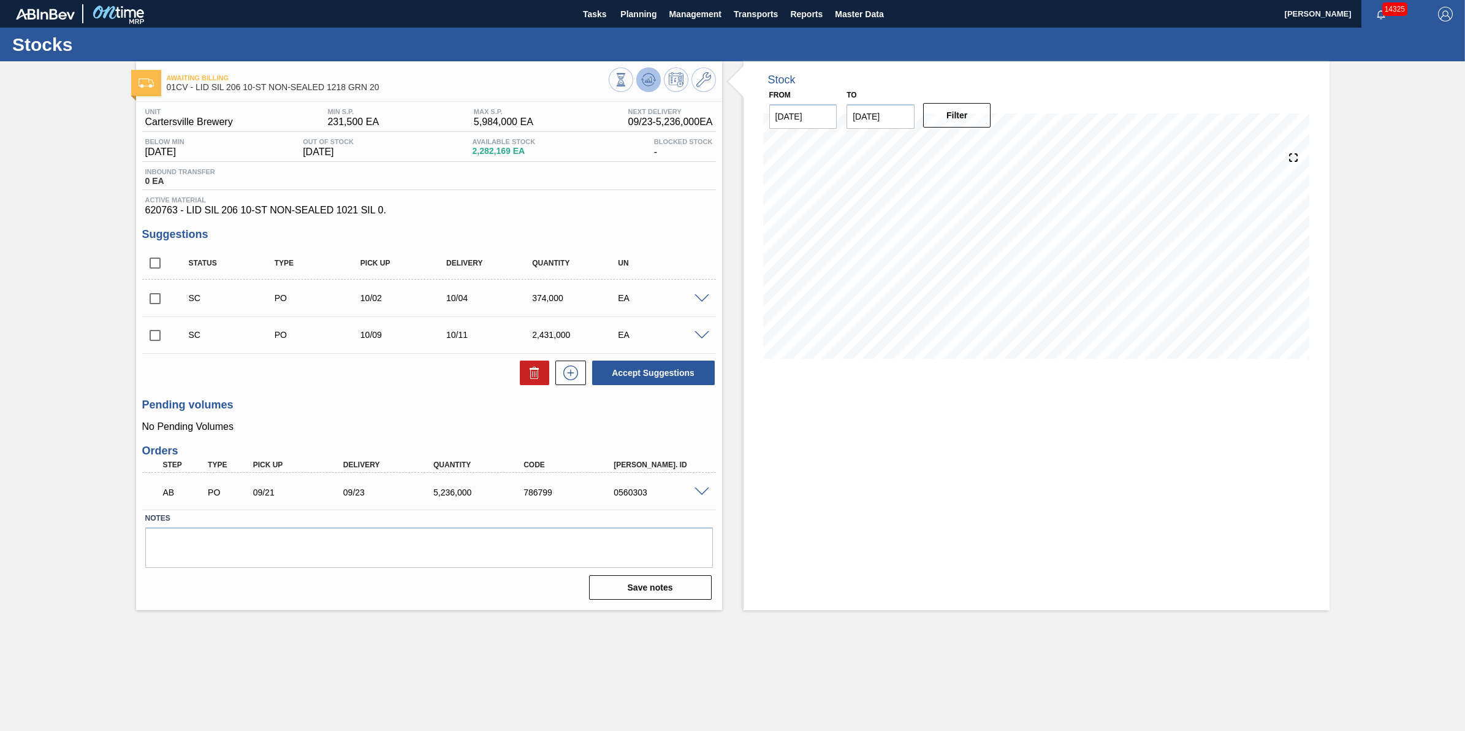
click at [653, 77] on icon at bounding box center [648, 79] width 15 height 15
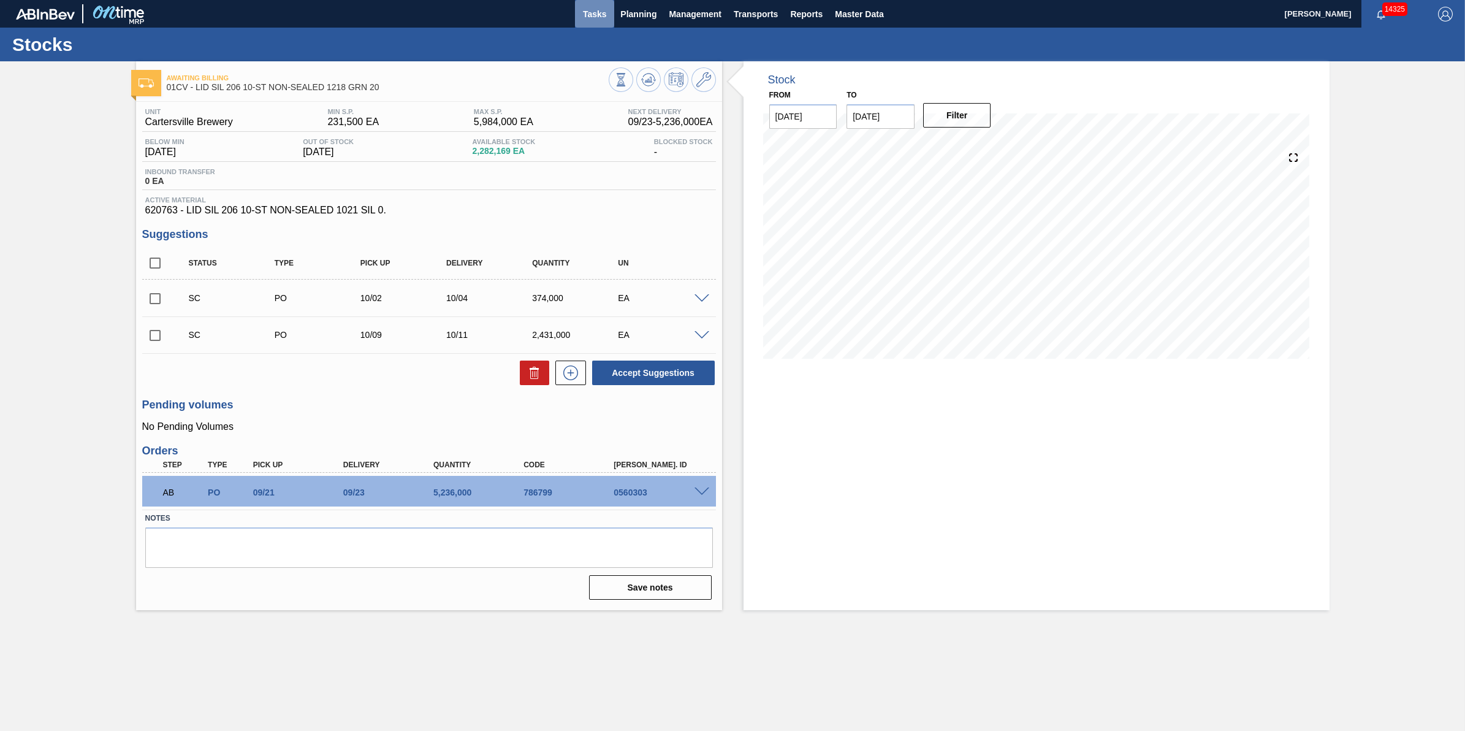
click at [611, 19] on button "Tasks" at bounding box center [594, 14] width 39 height 28
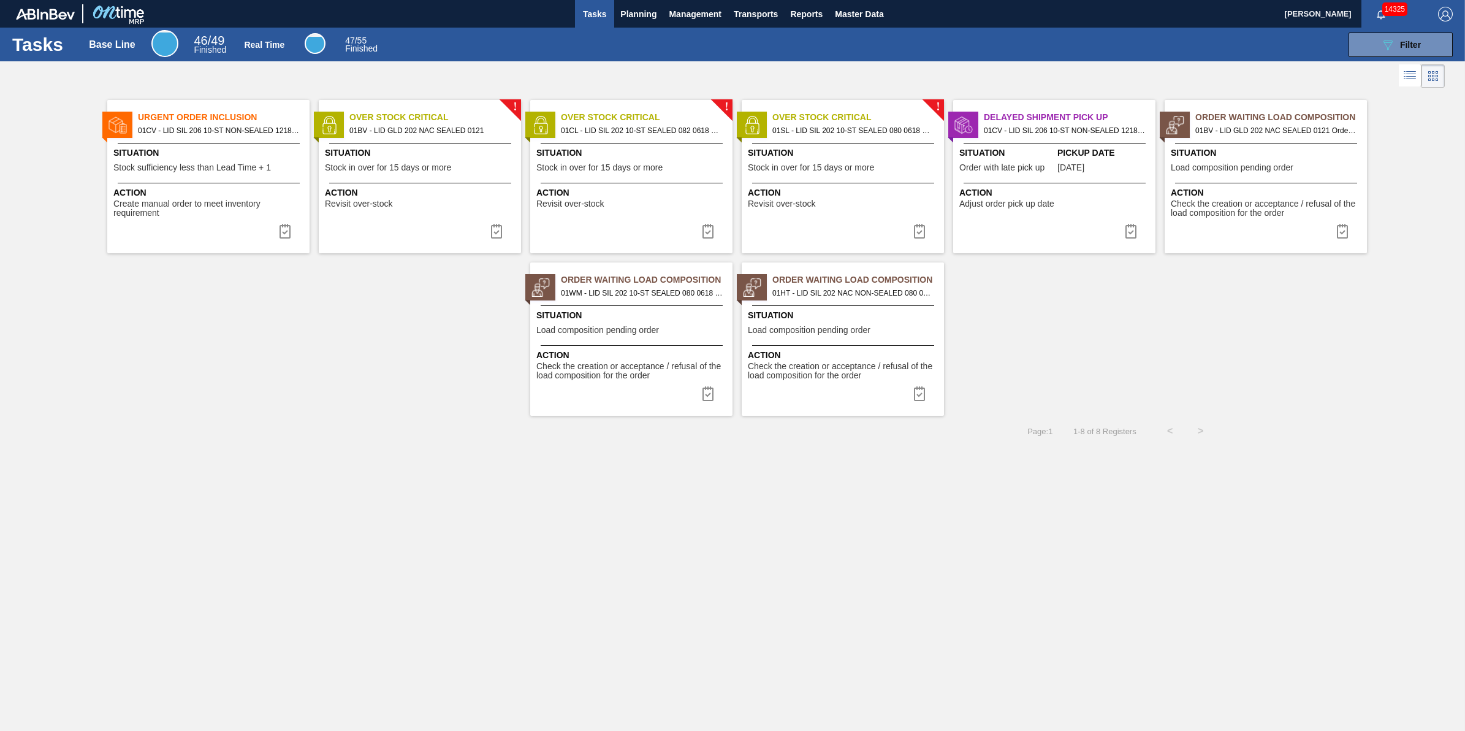
click at [579, 9] on button "Tasks" at bounding box center [594, 14] width 39 height 28
click at [581, 12] on span "Tasks" at bounding box center [594, 14] width 27 height 15
click at [182, 155] on span "Situation" at bounding box center [209, 153] width 193 height 13
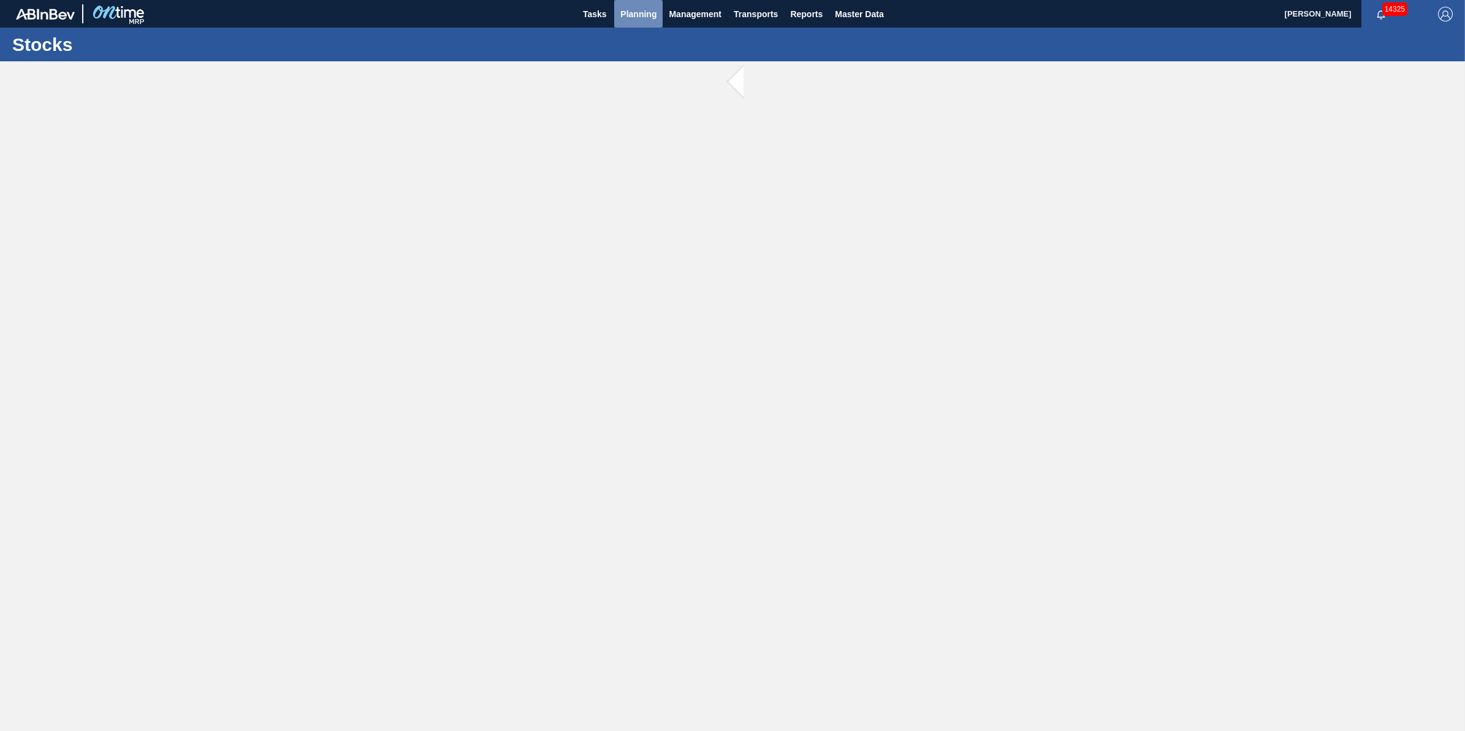
click at [639, 8] on span "Planning" at bounding box center [638, 14] width 36 height 15
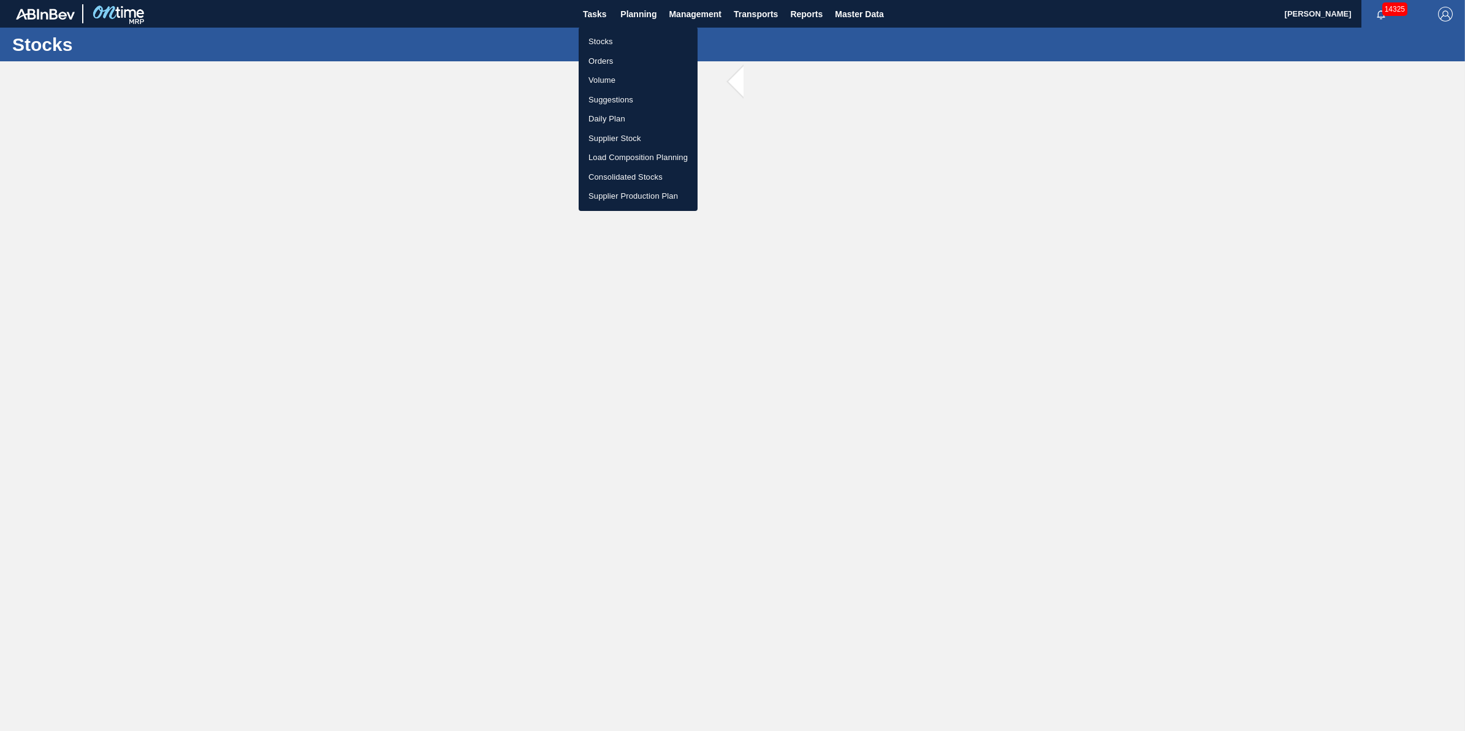
click at [629, 37] on li "Stocks" at bounding box center [638, 42] width 119 height 20
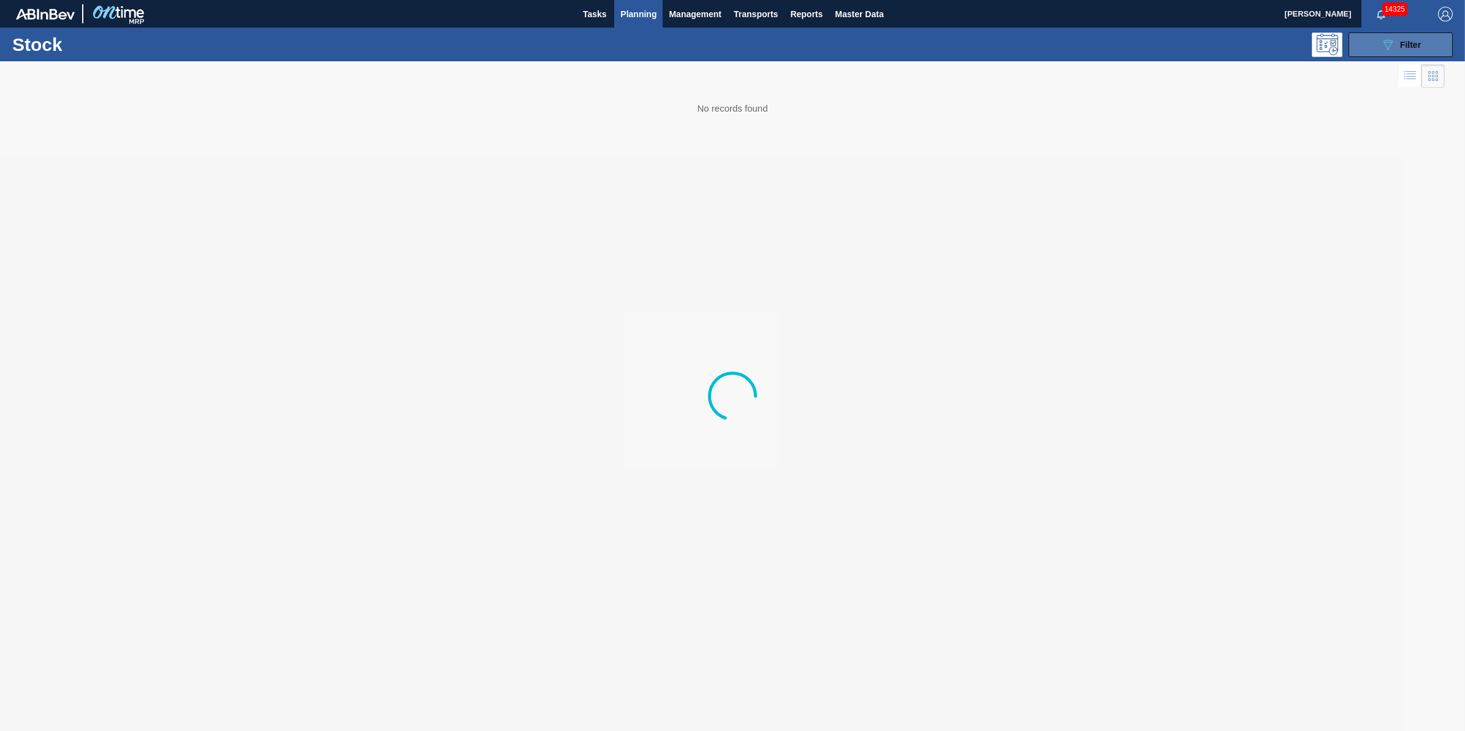
click at [1395, 40] on icon "089F7B8B-B2A5-4AFE-B5C0-19BA573D28AC" at bounding box center [1388, 44] width 15 height 15
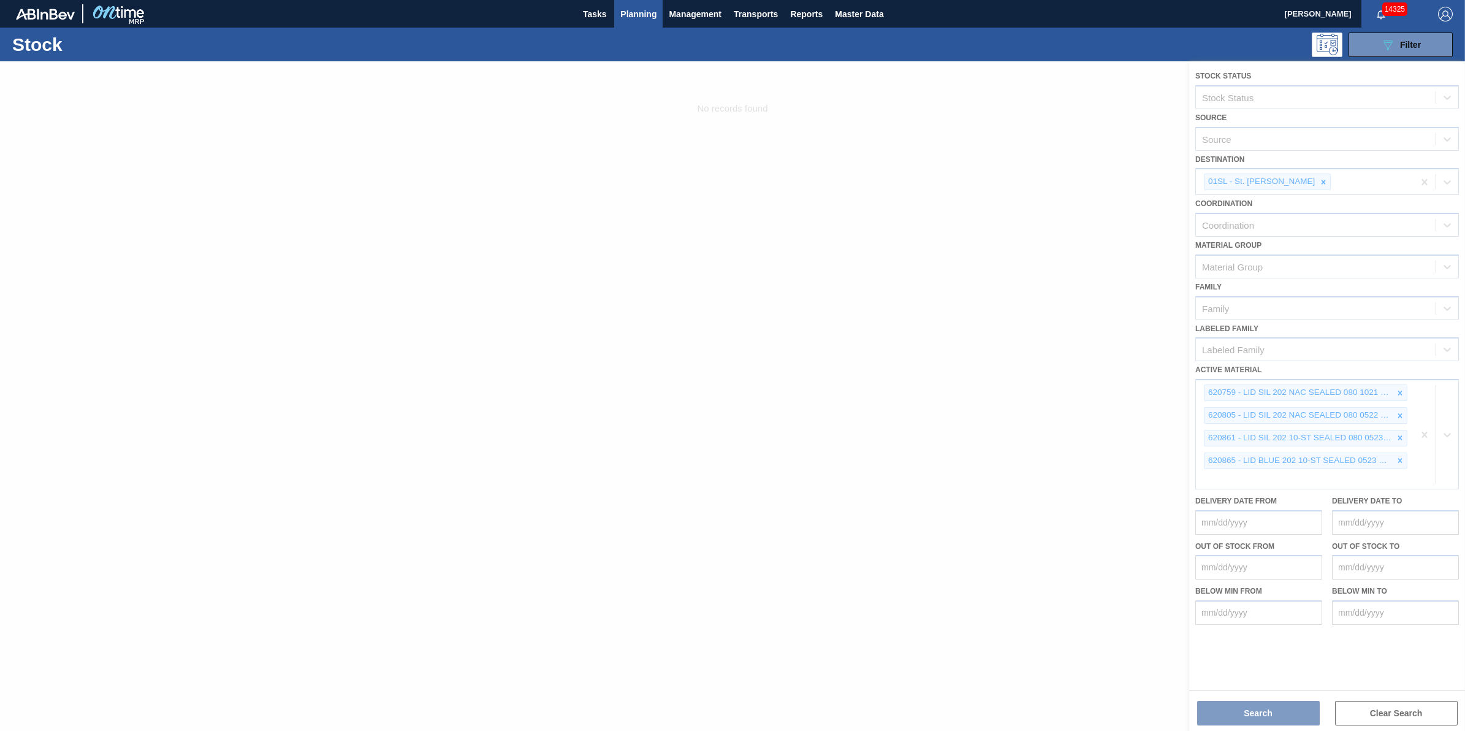
click at [1407, 379] on div at bounding box center [732, 395] width 1465 height 669
click at [1404, 397] on div at bounding box center [732, 395] width 1465 height 669
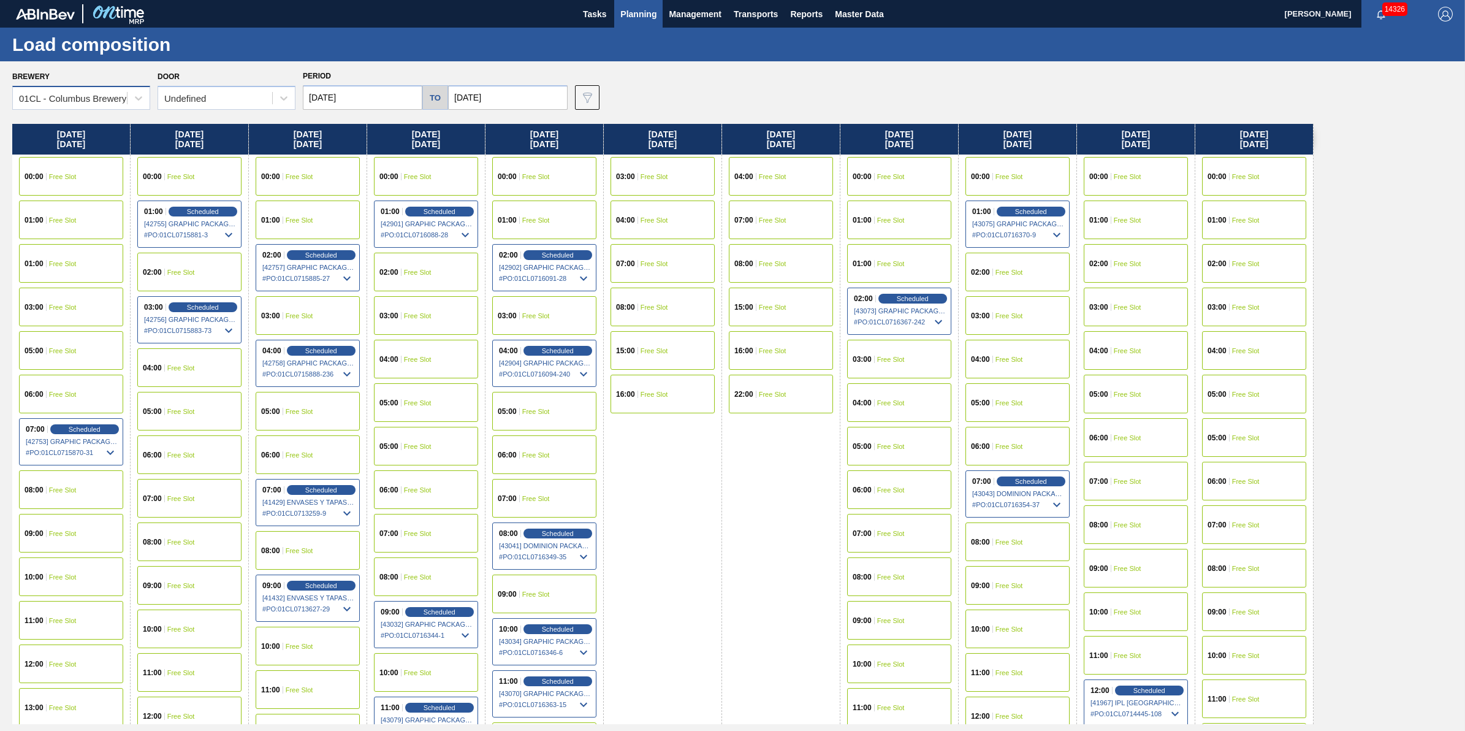
click at [34, 99] on div "01CL - Columbus Brewery" at bounding box center [72, 98] width 107 height 10
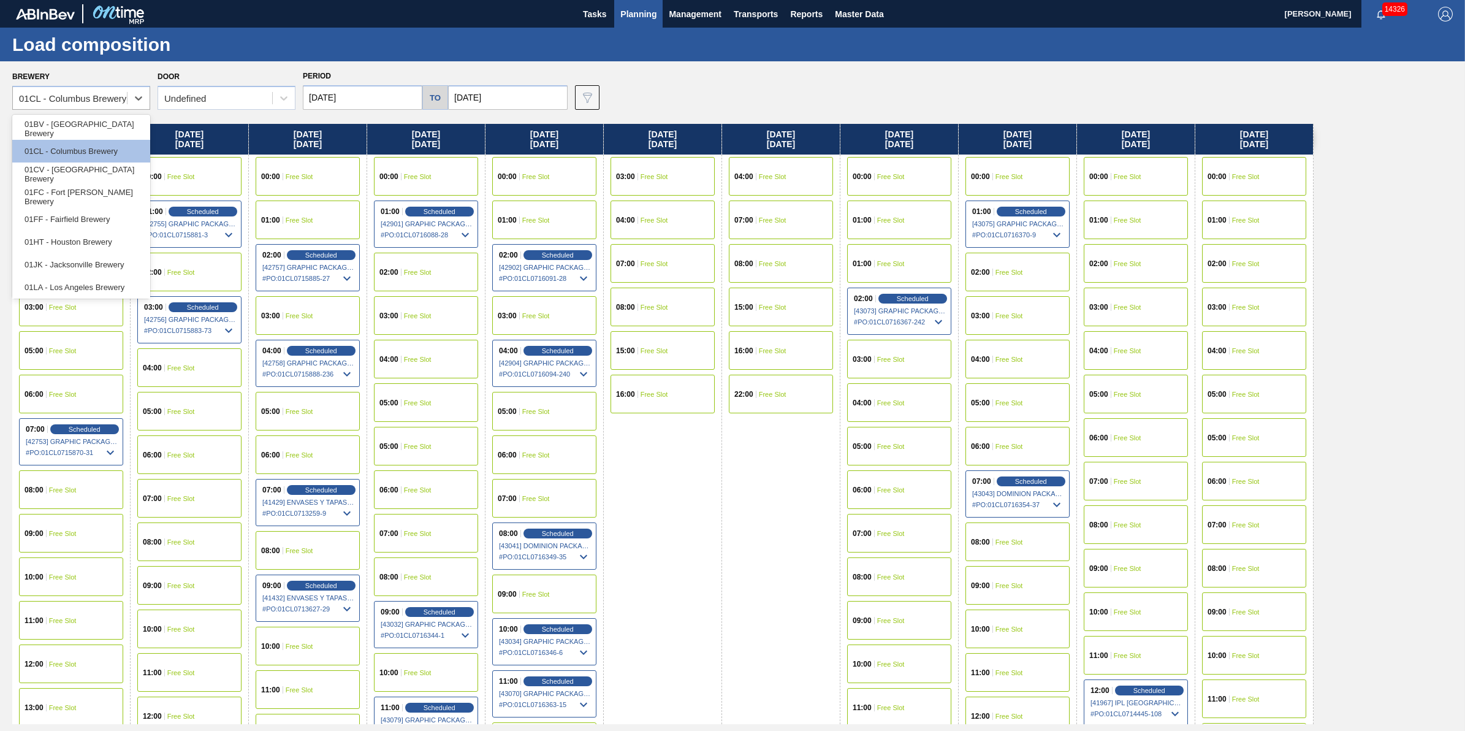
drag, startPoint x: 150, startPoint y: 225, endPoint x: 151, endPoint y: 270, distance: 45.4
click at [151, 270] on div "00:00 Free Slot 01:00 Scheduled [42755] GRAPHIC PACKAGING INTERNATIONA - 000822…" at bounding box center [190, 689] width 118 height 1070
click at [116, 256] on div "01SL - St. [PERSON_NAME]" at bounding box center [81, 264] width 138 height 23
